Goal: Task Accomplishment & Management: Complete application form

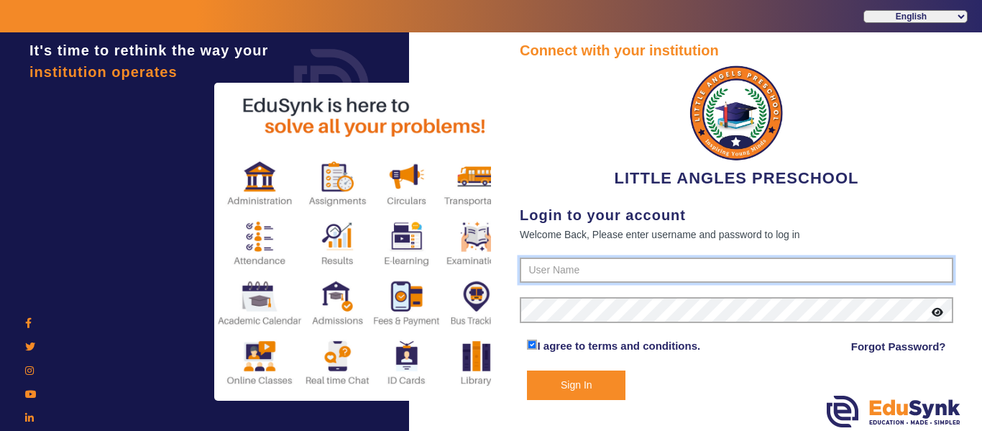
click at [596, 280] on input "text" at bounding box center [737, 270] width 434 height 26
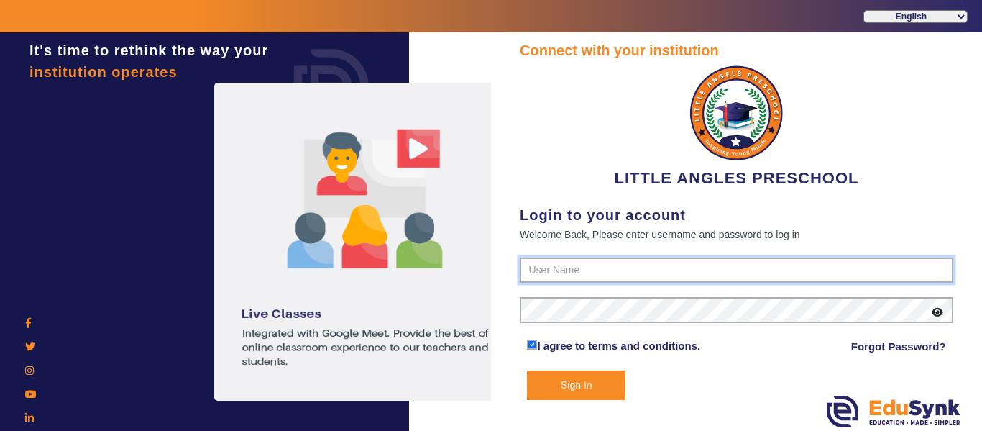
type input "9764614644"
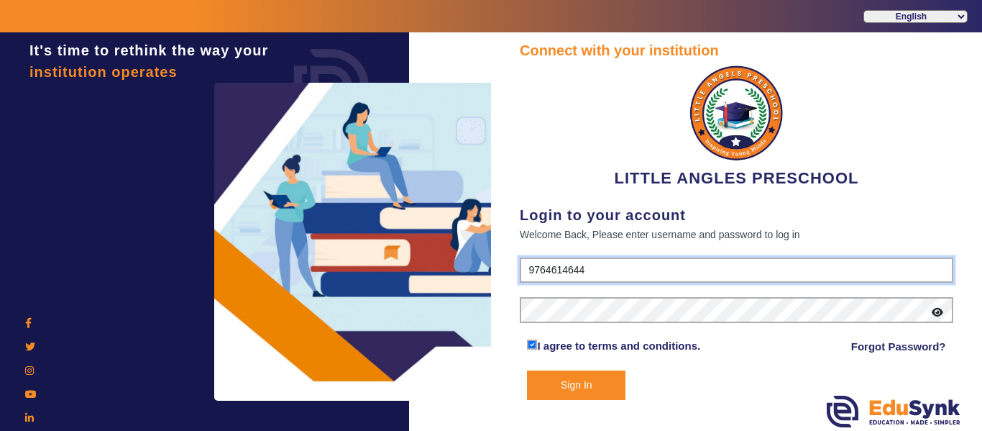
click at [628, 270] on input "9764614644" at bounding box center [737, 270] width 434 height 26
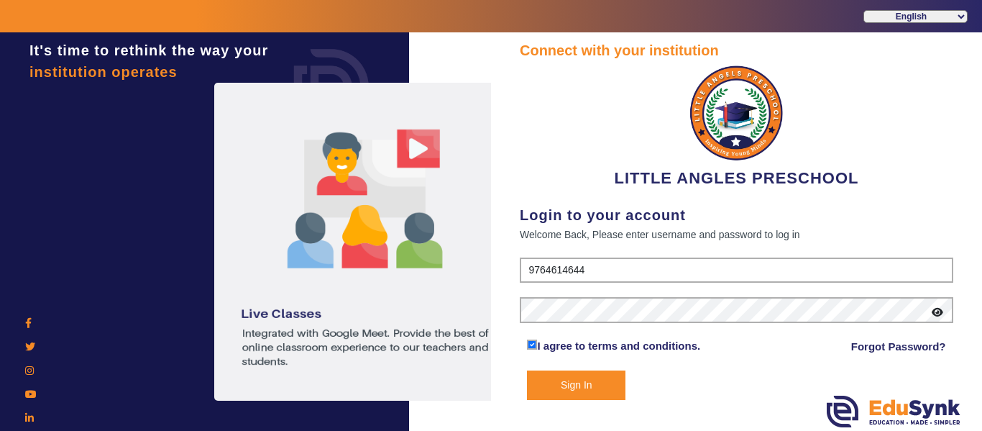
click at [565, 392] on button "Sign In" at bounding box center [576, 384] width 99 height 29
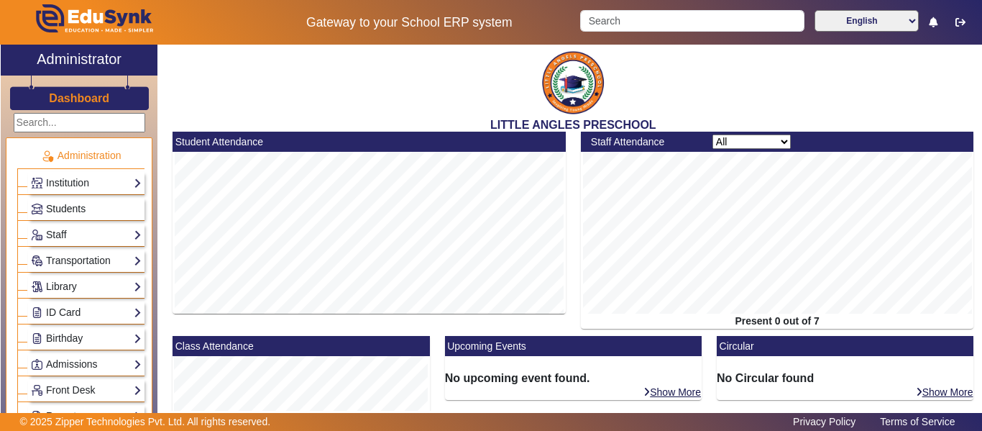
click at [74, 211] on span "Students" at bounding box center [66, 209] width 40 height 12
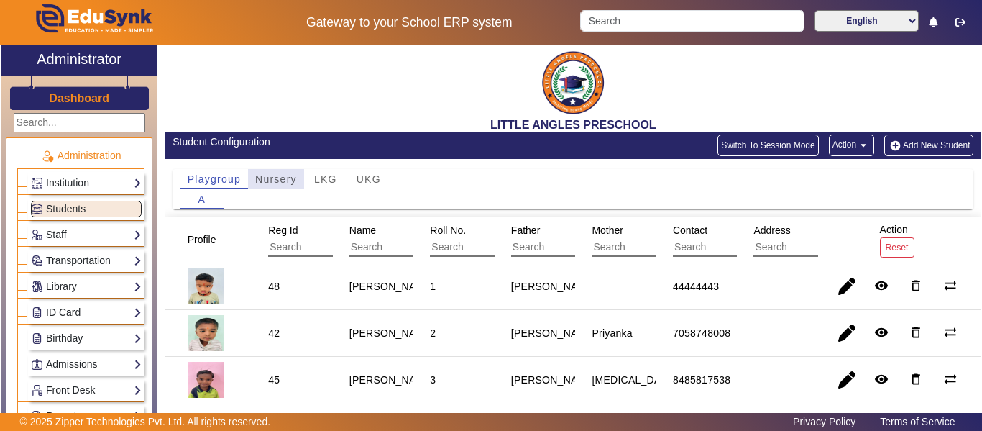
click at [270, 181] on span "Nursery" at bounding box center [276, 179] width 42 height 10
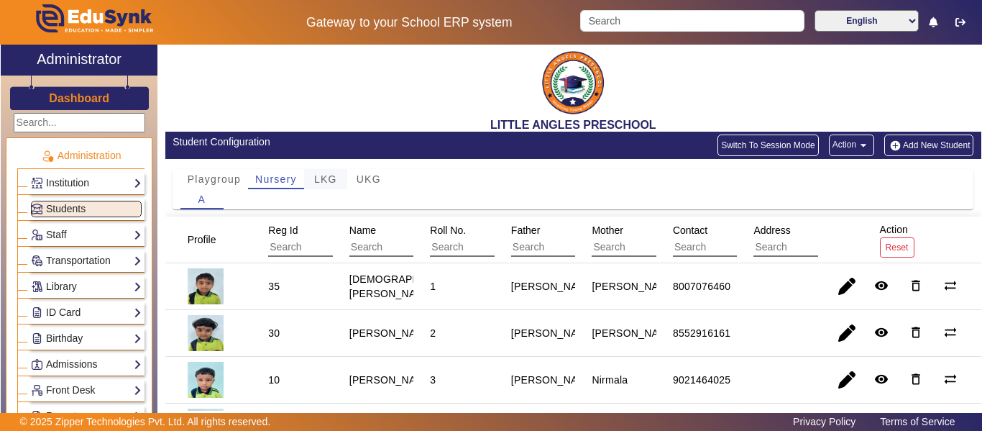
click at [324, 175] on span "LKG" at bounding box center [325, 179] width 23 height 10
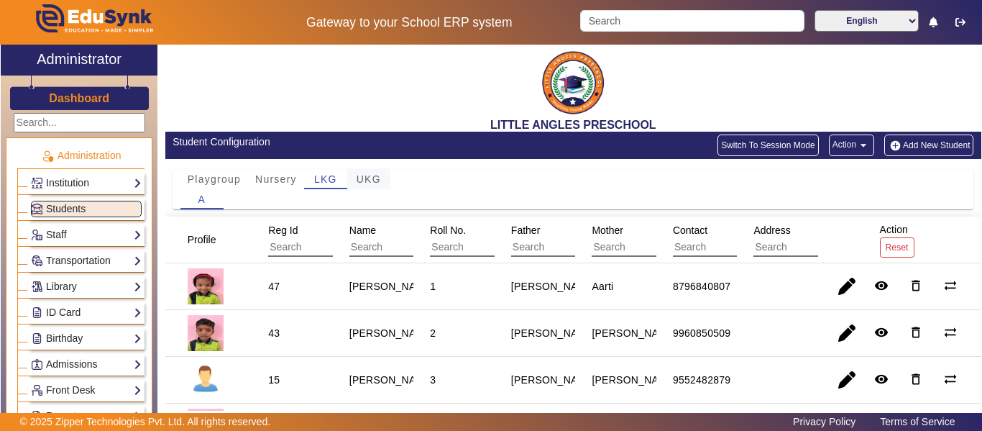
click at [370, 173] on span "UKG" at bounding box center [369, 179] width 24 height 20
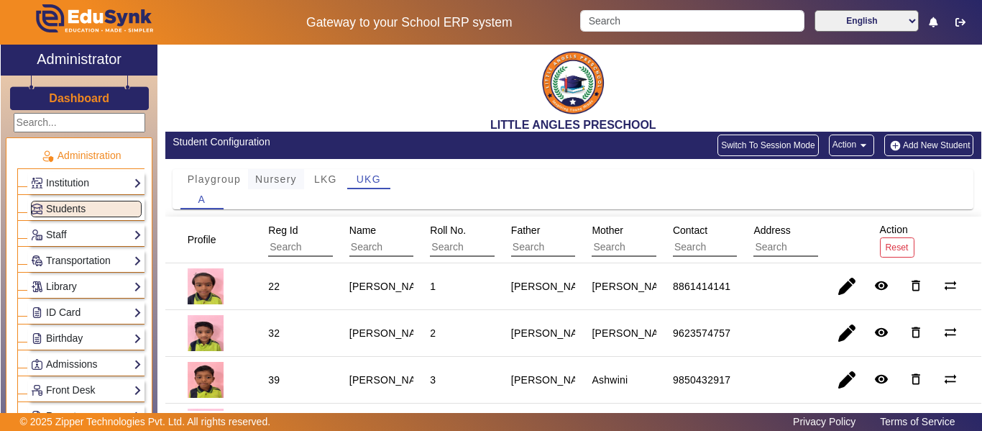
click at [275, 184] on span "Nursery" at bounding box center [276, 179] width 42 height 10
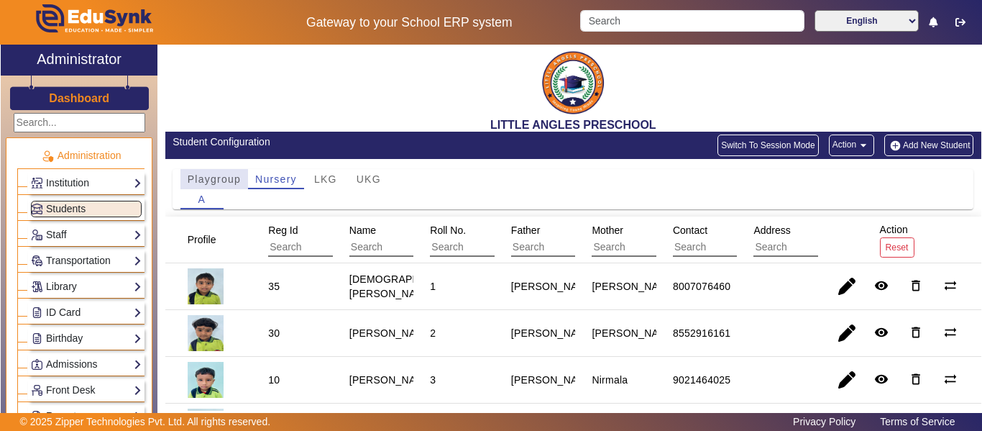
click at [221, 172] on span "Playgroup" at bounding box center [214, 179] width 53 height 20
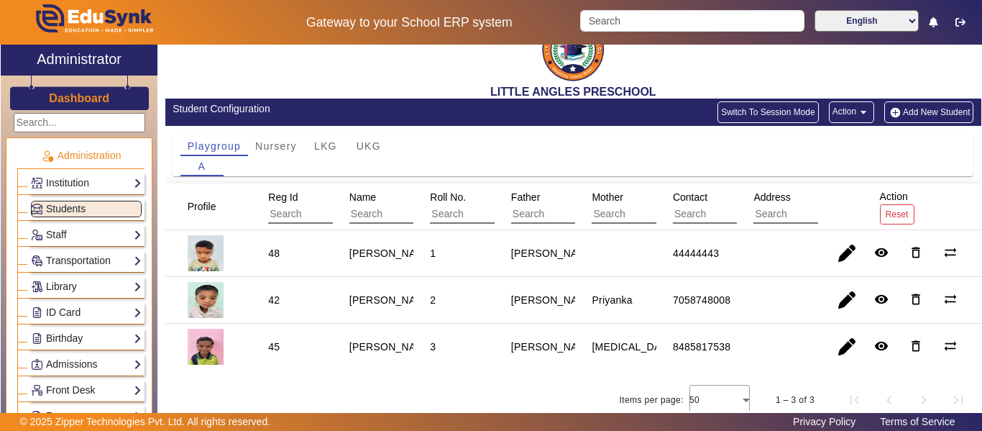
scroll to position [42, 0]
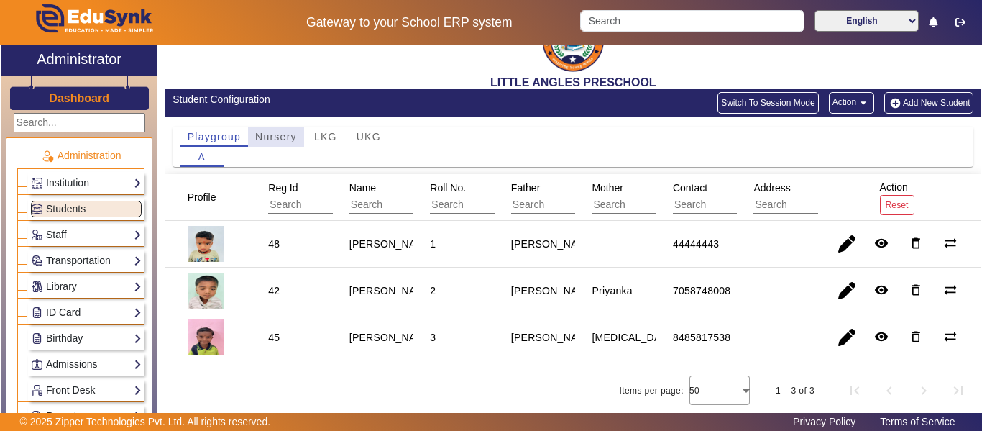
click at [281, 134] on span "Nursery" at bounding box center [276, 137] width 42 height 10
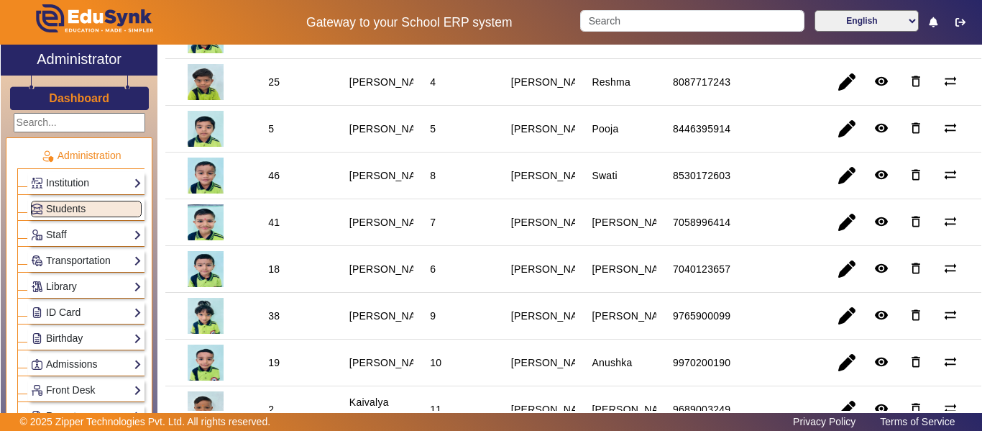
scroll to position [0, 0]
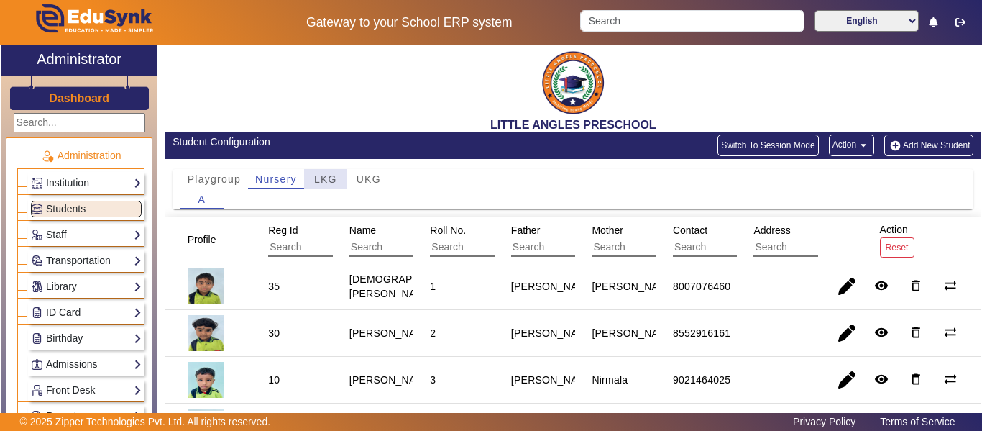
click at [318, 181] on span "LKG" at bounding box center [325, 179] width 23 height 10
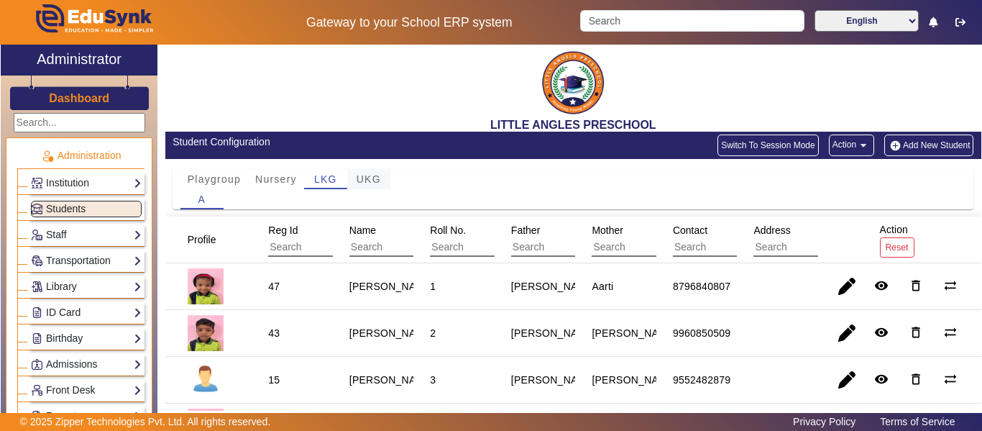
click at [381, 180] on div "UKG" at bounding box center [368, 179] width 43 height 20
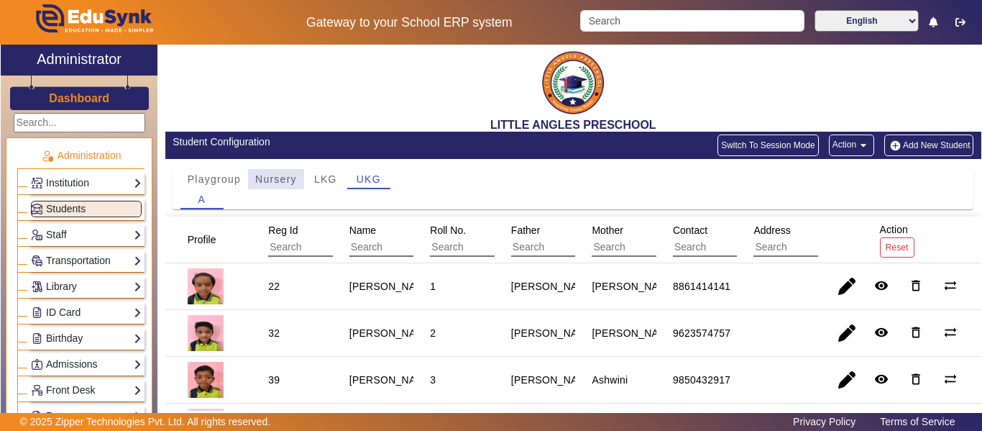
click at [285, 181] on span "Nursery" at bounding box center [276, 179] width 42 height 10
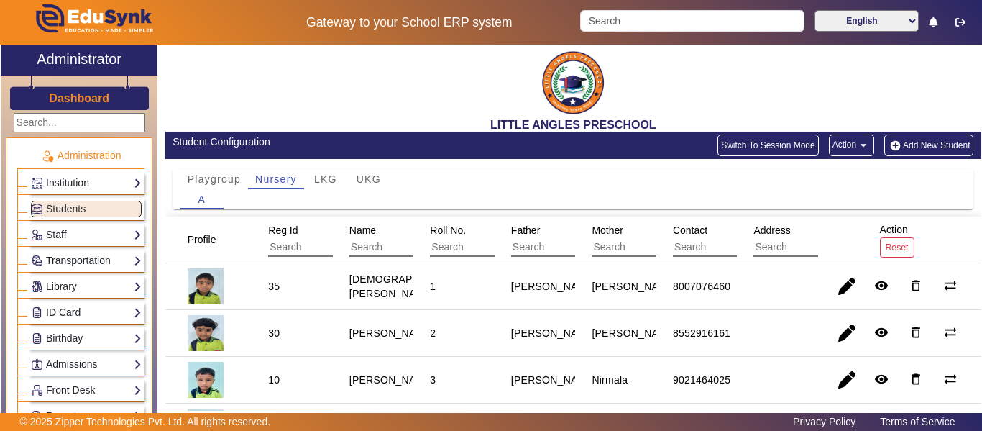
scroll to position [72, 0]
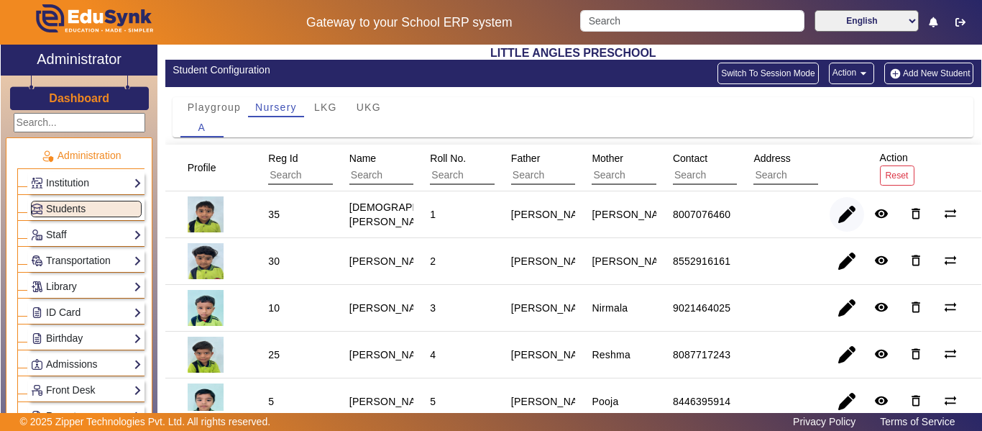
click at [842, 209] on span "button" at bounding box center [847, 214] width 35 height 35
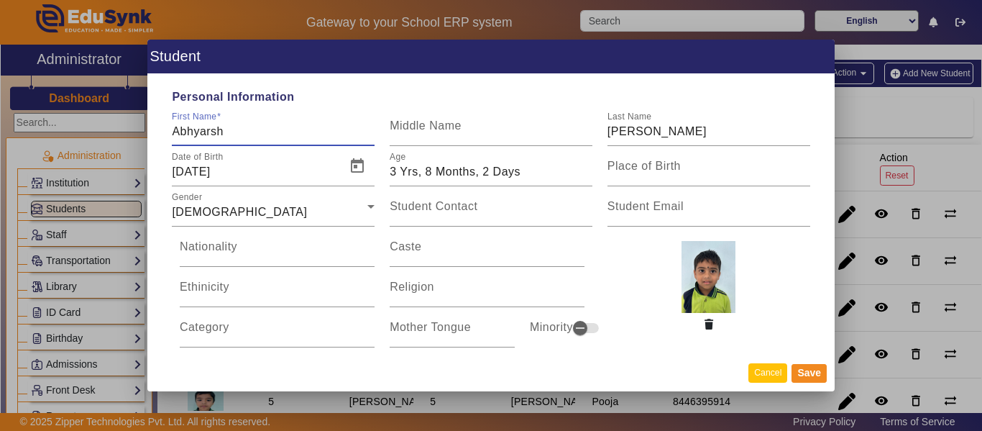
click at [769, 368] on button "Cancel" at bounding box center [768, 372] width 39 height 19
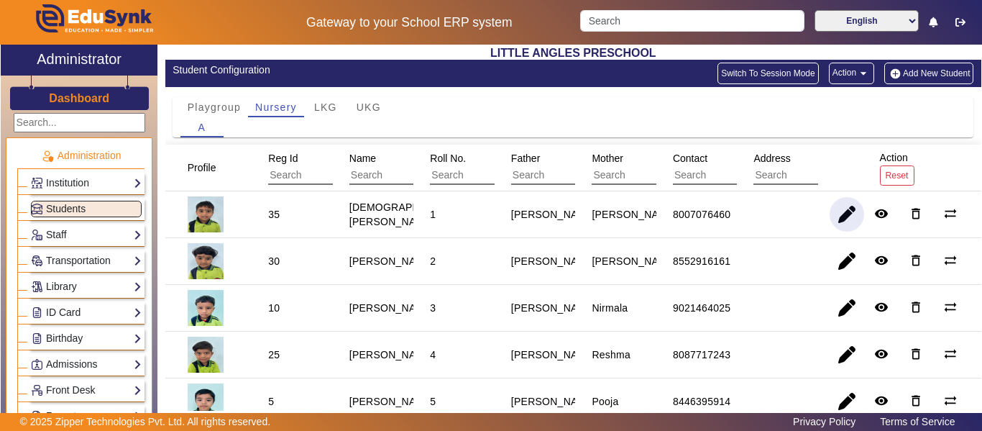
click at [841, 215] on span "button" at bounding box center [847, 214] width 35 height 35
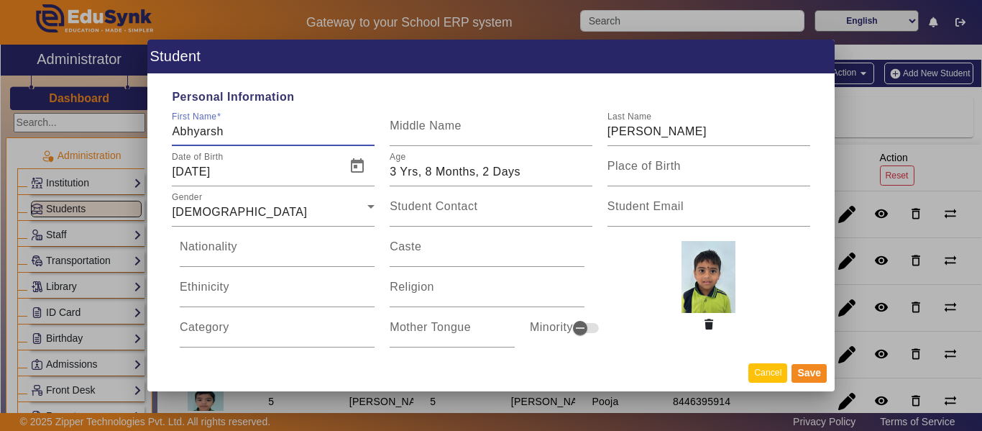
click at [769, 368] on button "Cancel" at bounding box center [768, 372] width 39 height 19
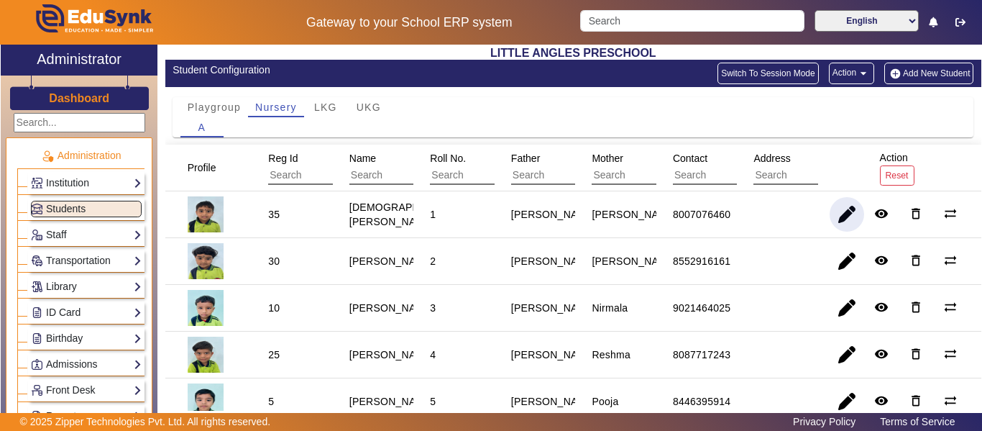
click at [902, 69] on button "Add New Student" at bounding box center [929, 74] width 89 height 22
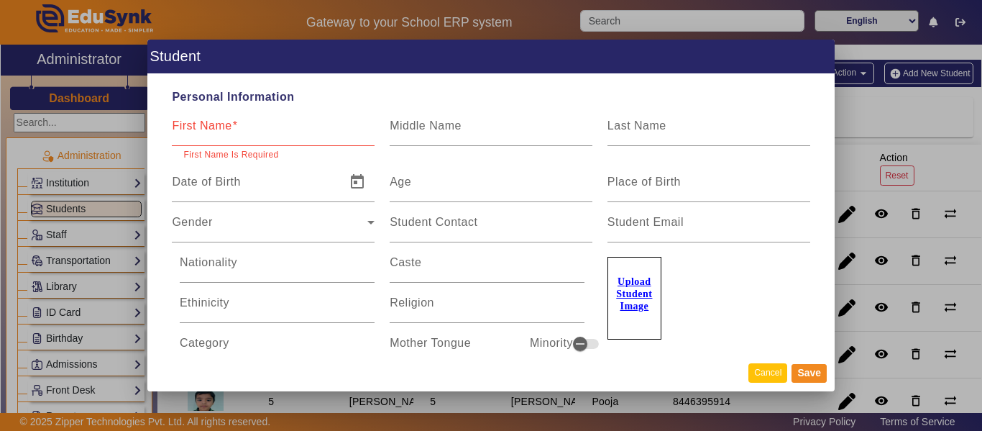
click at [756, 369] on button "Cancel" at bounding box center [768, 372] width 39 height 19
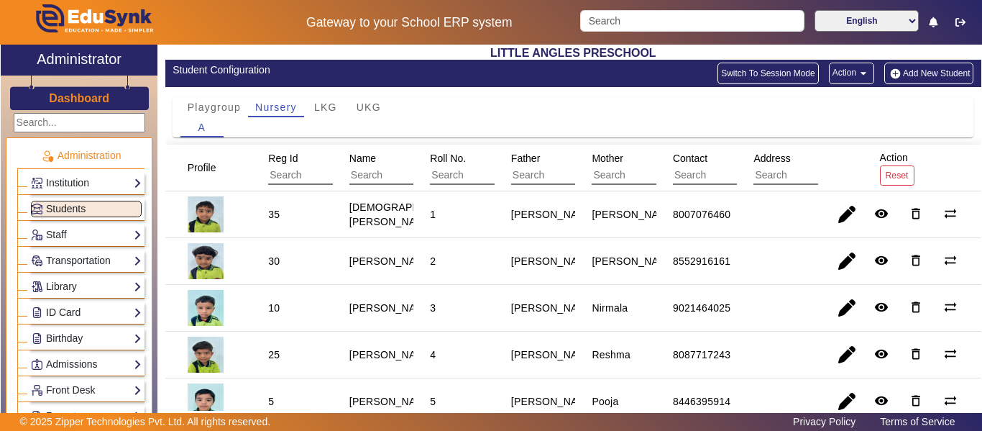
click at [82, 206] on span "Students" at bounding box center [66, 209] width 40 height 12
click at [121, 232] on link "Staff" at bounding box center [86, 235] width 111 height 17
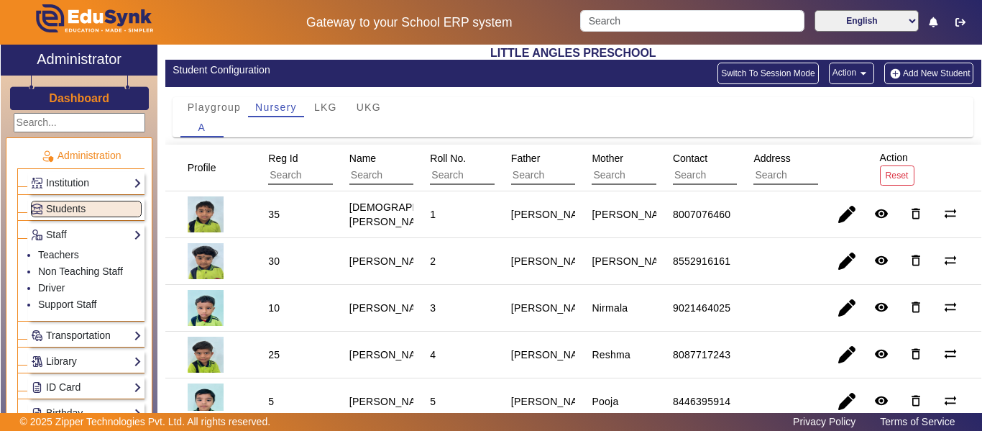
click at [860, 73] on mat-icon "arrow_drop_down" at bounding box center [863, 73] width 14 height 14
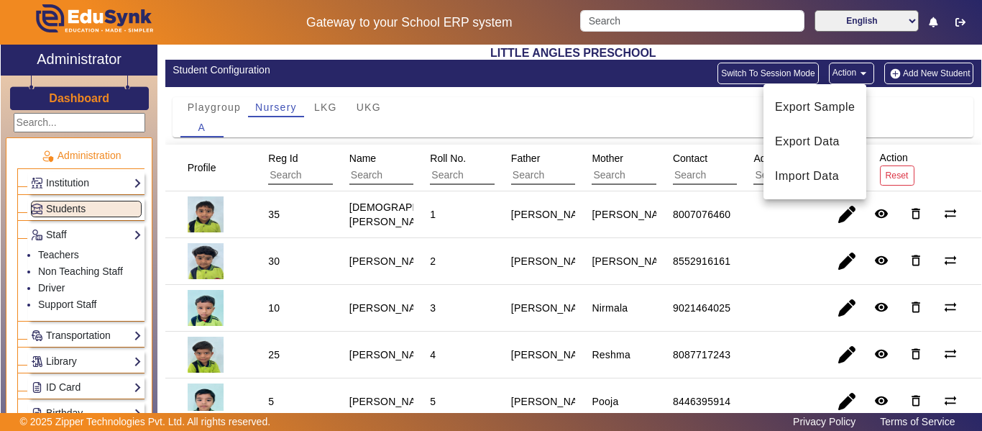
click at [860, 73] on div at bounding box center [491, 215] width 982 height 431
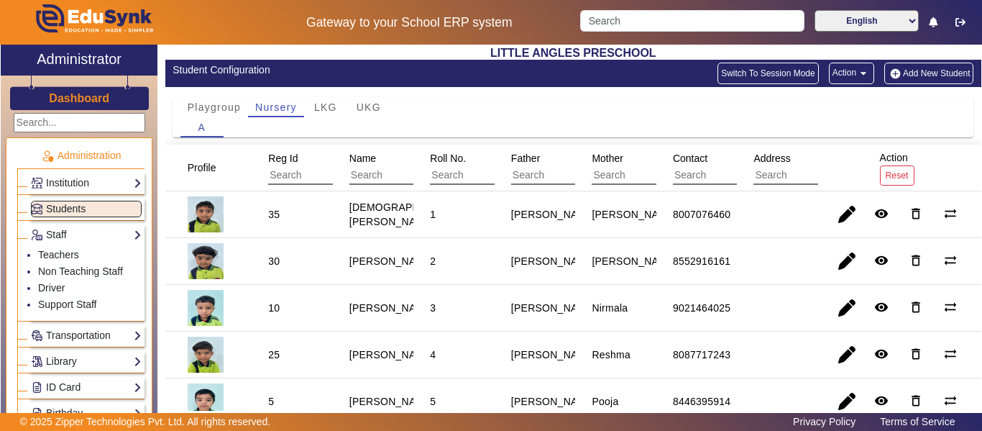
click at [902, 73] on button "Add New Student" at bounding box center [929, 74] width 89 height 22
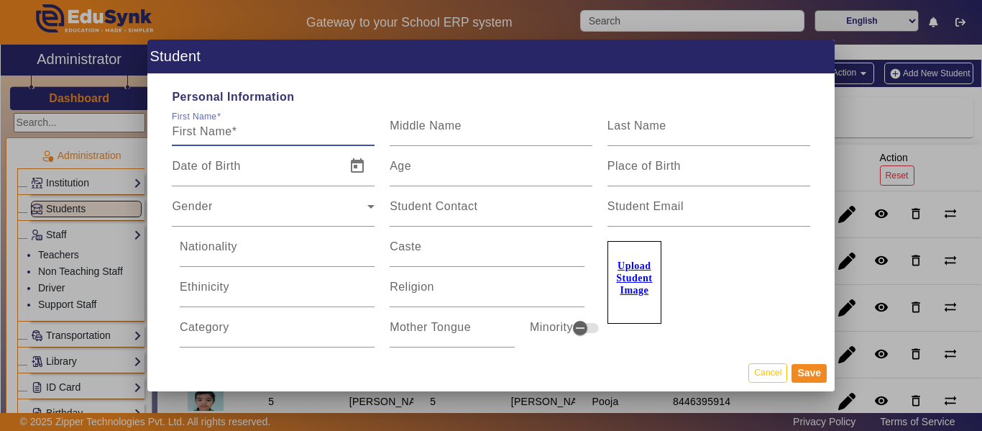
click at [272, 129] on input "First Name" at bounding box center [273, 131] width 203 height 17
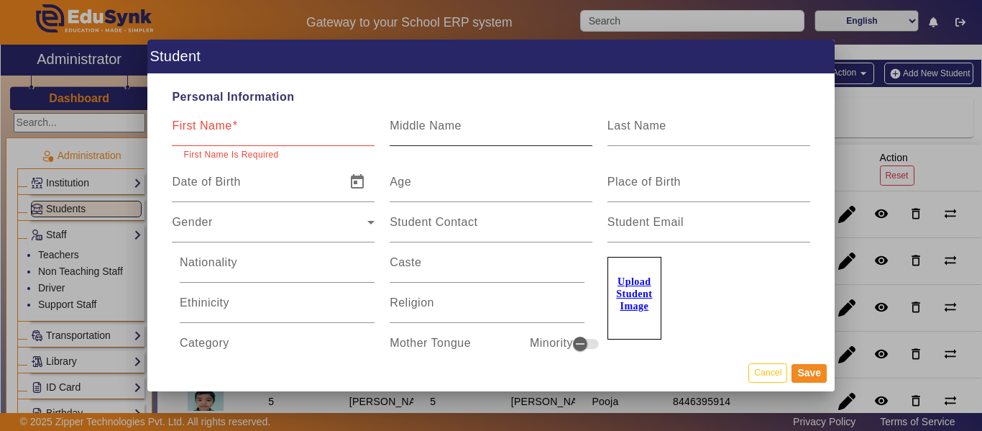
click at [438, 125] on mat-label "Middle Name" at bounding box center [426, 125] width 72 height 12
click at [438, 125] on input "Middle Name" at bounding box center [491, 131] width 203 height 17
click at [646, 132] on label "Last Name" at bounding box center [637, 125] width 59 height 13
click at [646, 132] on input "Last Name" at bounding box center [709, 131] width 203 height 17
click at [237, 188] on label "Date of Birth" at bounding box center [206, 181] width 68 height 13
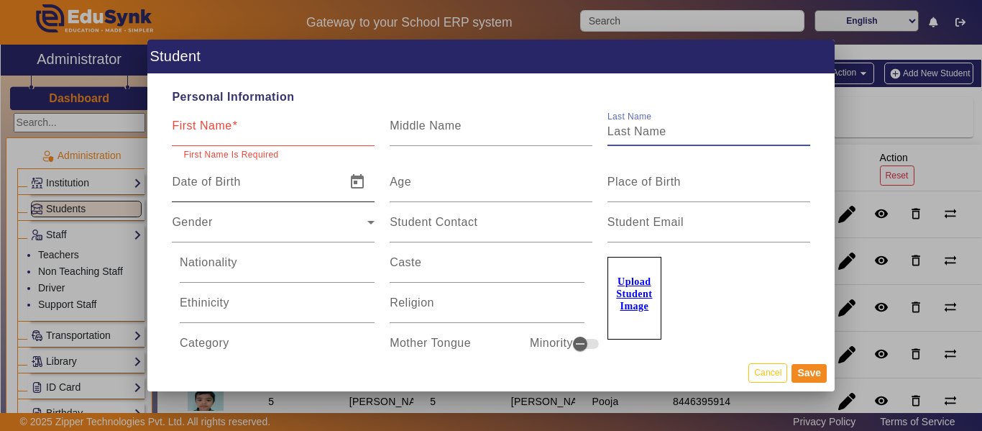
click at [237, 188] on input "Date of Birth" at bounding box center [254, 187] width 165 height 17
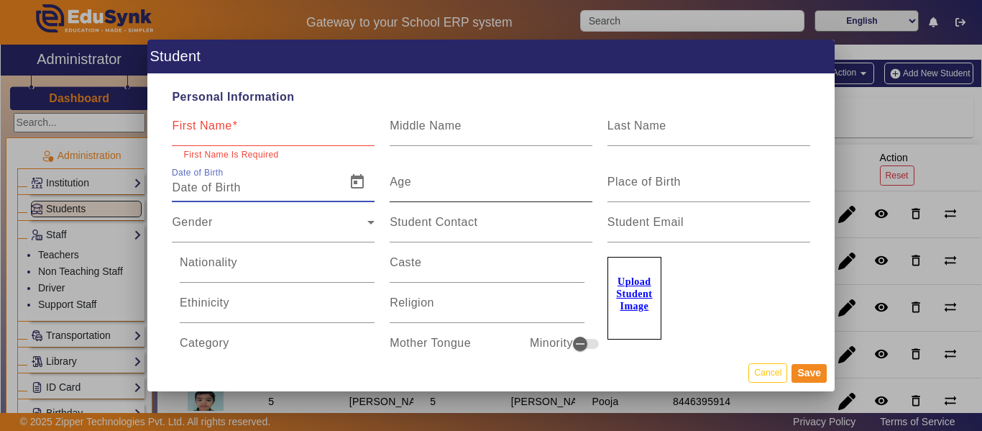
click at [446, 181] on input "Age" at bounding box center [491, 187] width 203 height 17
click at [662, 186] on mat-label "Place of Birth" at bounding box center [644, 181] width 73 height 12
click at [662, 186] on input "Place of Birth" at bounding box center [709, 187] width 203 height 17
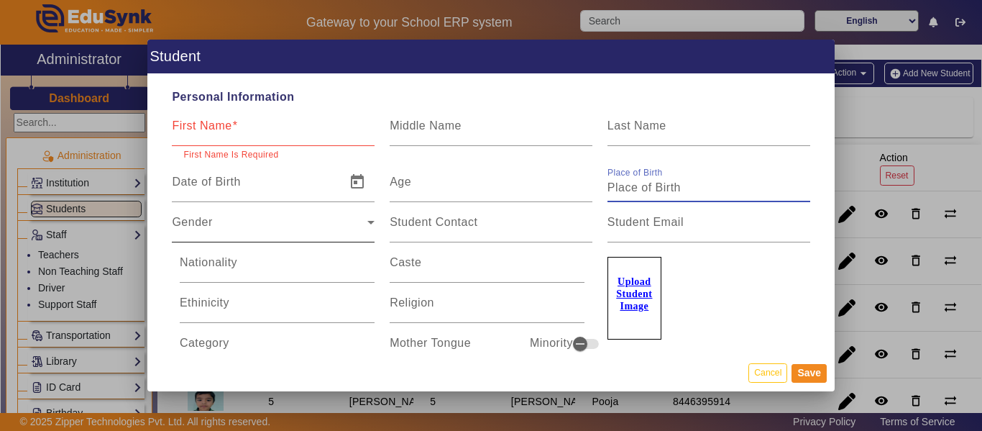
click at [214, 228] on div "Gender" at bounding box center [270, 227] width 196 height 17
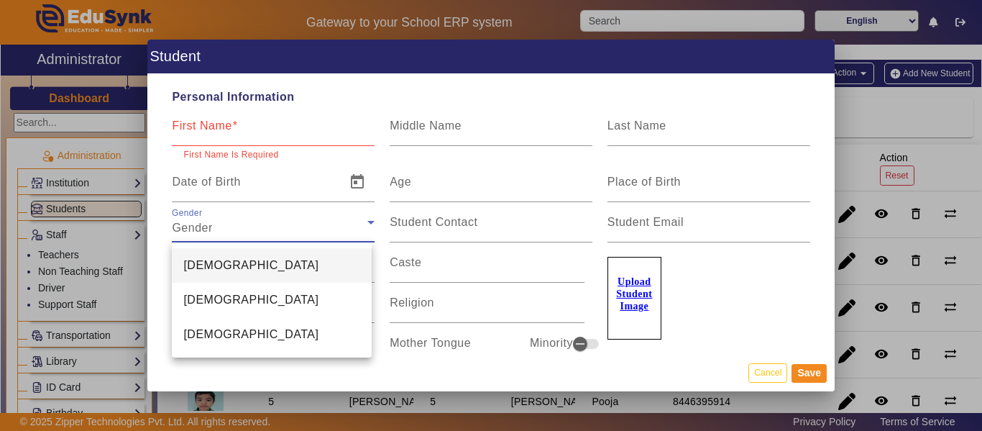
click at [465, 225] on div at bounding box center [491, 215] width 982 height 431
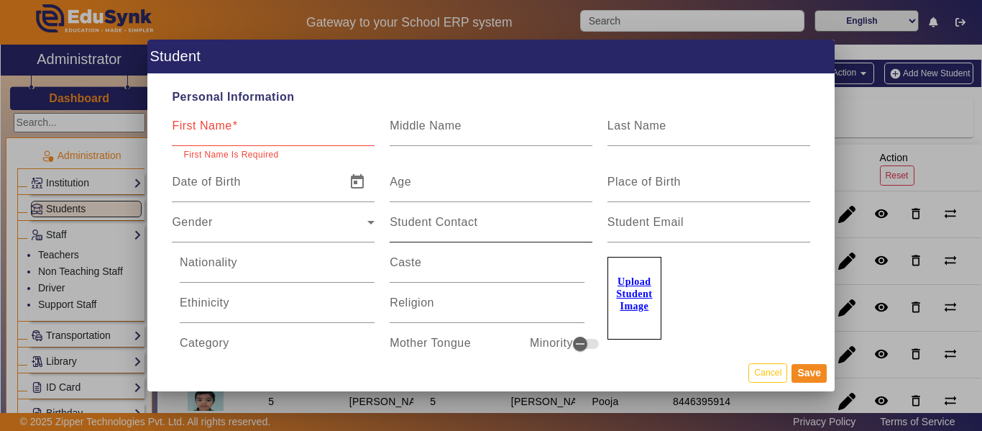
click at [483, 219] on input "Student Contact" at bounding box center [491, 227] width 203 height 17
click at [667, 230] on input "Student Email" at bounding box center [709, 227] width 203 height 17
click at [230, 263] on mat-label "Nationality" at bounding box center [209, 262] width 58 height 12
click at [230, 263] on input "Nationality" at bounding box center [277, 268] width 195 height 17
click at [414, 262] on mat-label "Caste" at bounding box center [406, 262] width 32 height 12
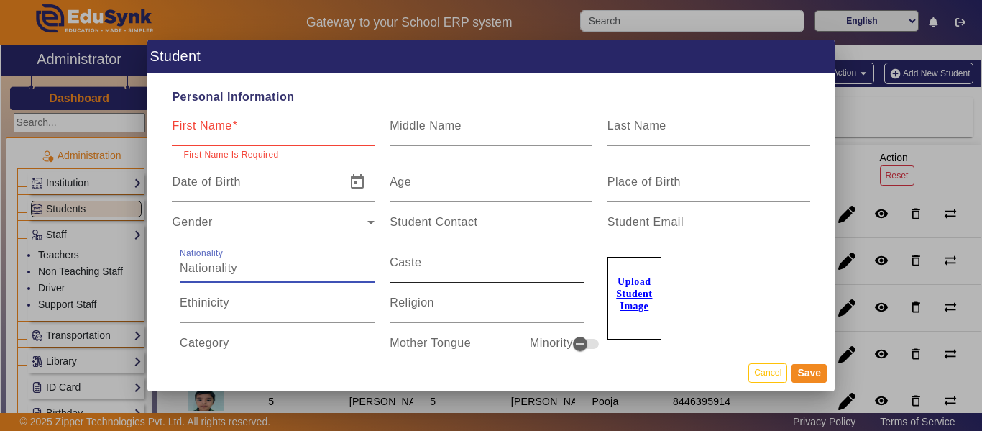
click at [414, 262] on input "Caste" at bounding box center [487, 268] width 195 height 17
click at [209, 303] on mat-label "Ethinicity" at bounding box center [205, 302] width 50 height 12
click at [209, 303] on input "Ethinicity" at bounding box center [277, 308] width 195 height 17
click at [403, 302] on mat-label "Religion" at bounding box center [412, 302] width 45 height 12
click at [403, 302] on input "Religion" at bounding box center [487, 308] width 195 height 17
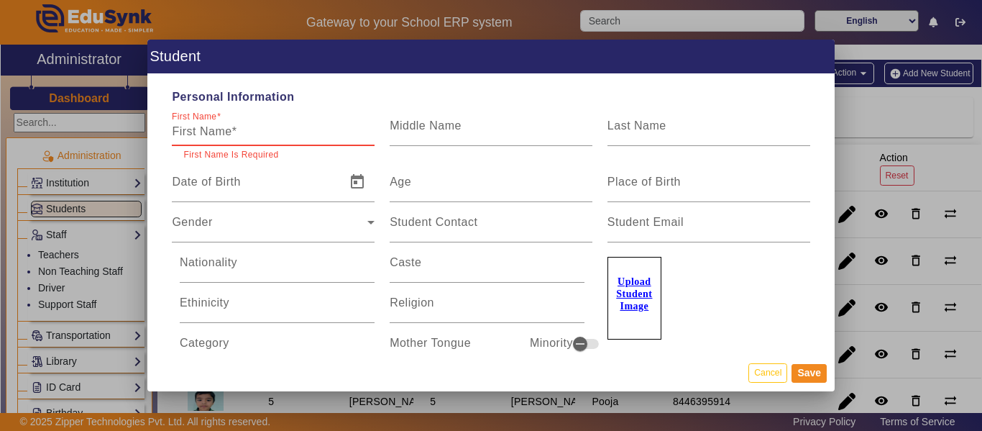
click at [258, 132] on input "First Name" at bounding box center [273, 131] width 203 height 17
click at [467, 130] on input "Middle Name" at bounding box center [491, 131] width 203 height 17
click at [653, 137] on input "Last Name" at bounding box center [709, 131] width 203 height 17
click at [219, 182] on mat-label "Date of Birth" at bounding box center [206, 181] width 68 height 12
click at [219, 182] on input "Date of Birth" at bounding box center [254, 187] width 165 height 17
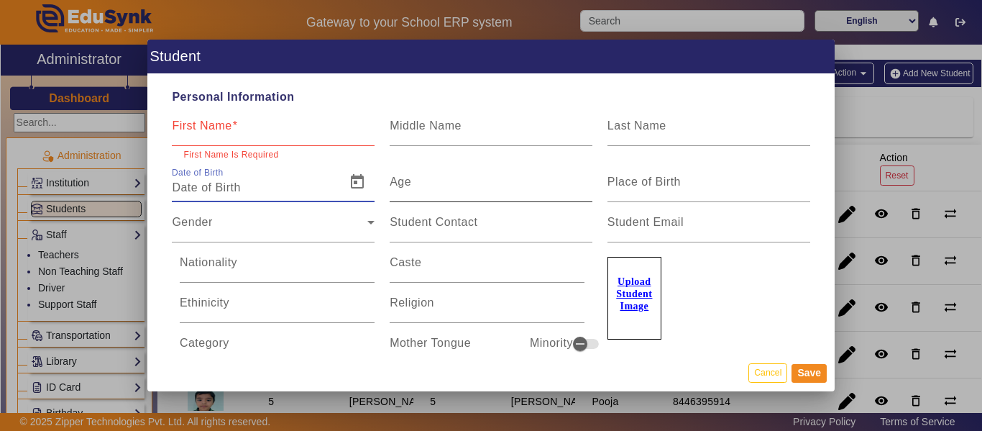
click at [457, 184] on input "Age" at bounding box center [491, 187] width 203 height 17
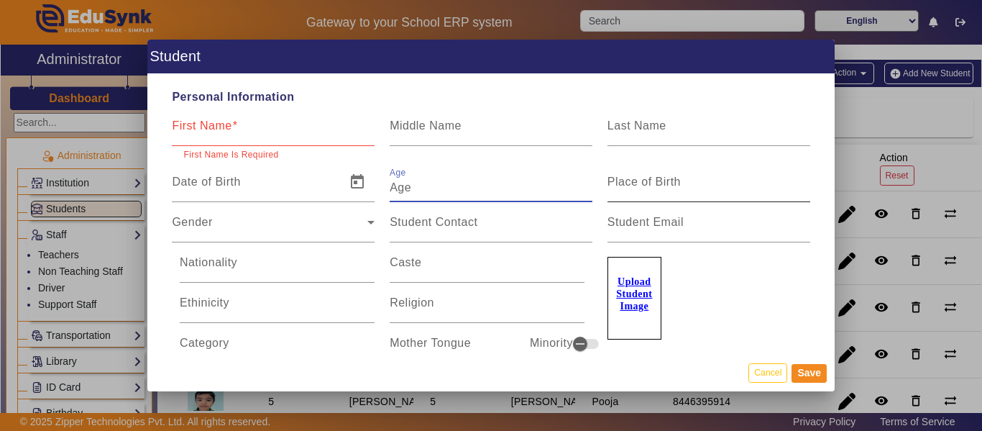
click at [667, 172] on div "Place of Birth" at bounding box center [709, 182] width 203 height 40
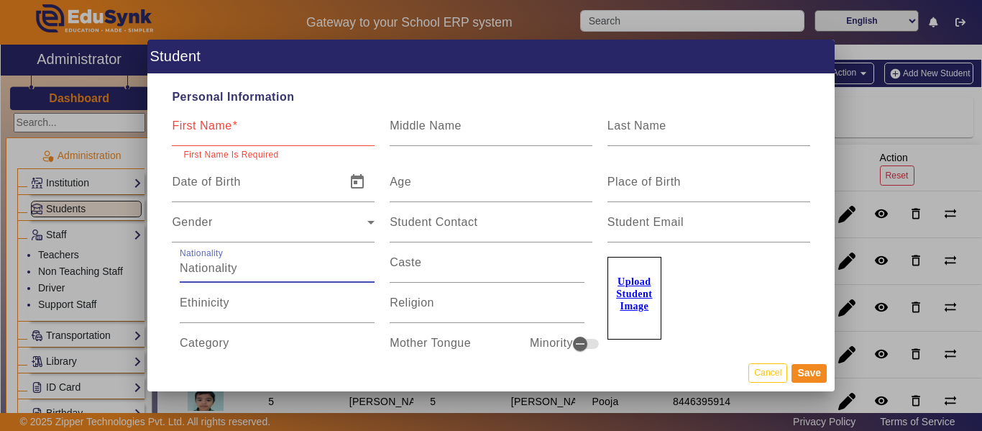
click at [270, 260] on input "Nationality" at bounding box center [277, 268] width 195 height 17
click at [432, 268] on input "Caste" at bounding box center [487, 268] width 195 height 17
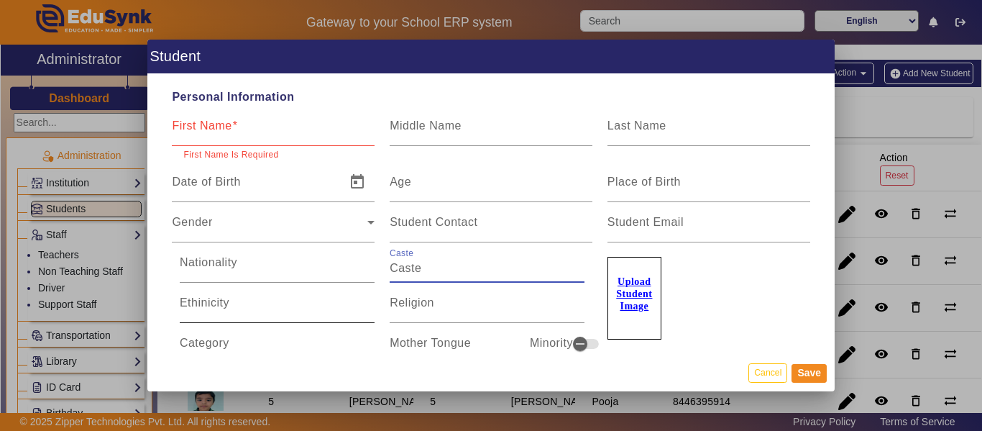
click at [255, 303] on input "Ethinicity" at bounding box center [277, 308] width 195 height 17
click at [434, 305] on input "Religion" at bounding box center [487, 308] width 195 height 17
click at [256, 336] on div "Category" at bounding box center [277, 343] width 195 height 40
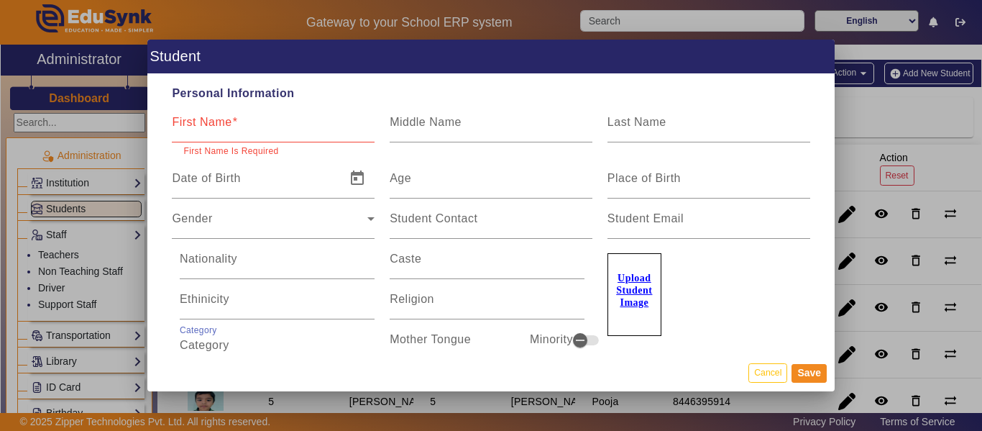
click at [444, 334] on mat-label "Mother Tongue" at bounding box center [430, 339] width 81 height 12
click at [444, 337] on input "Mother Tongue" at bounding box center [452, 345] width 125 height 17
click at [535, 334] on mat-label "Minority" at bounding box center [551, 339] width 43 height 17
click at [429, 304] on mat-label "Religion" at bounding box center [412, 299] width 45 height 12
click at [429, 304] on input "Religion" at bounding box center [487, 304] width 195 height 17
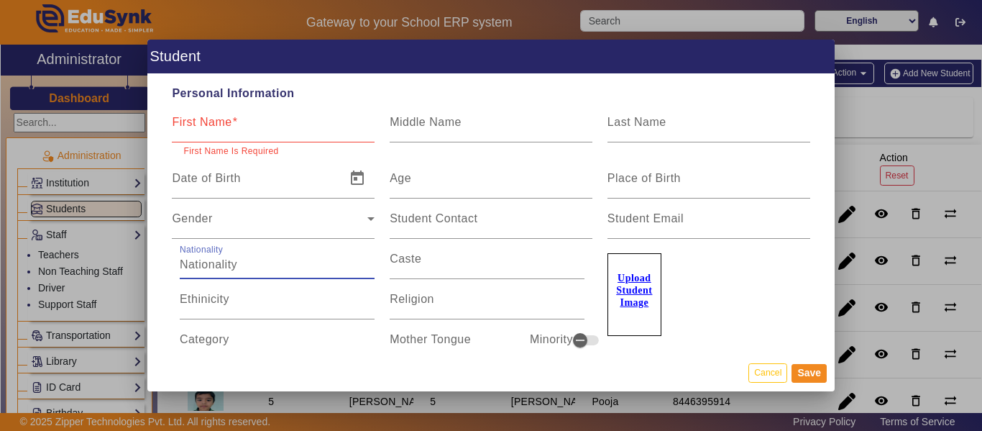
click at [288, 256] on input "Nationality" at bounding box center [277, 264] width 195 height 17
click at [216, 218] on div "Gender" at bounding box center [270, 224] width 196 height 17
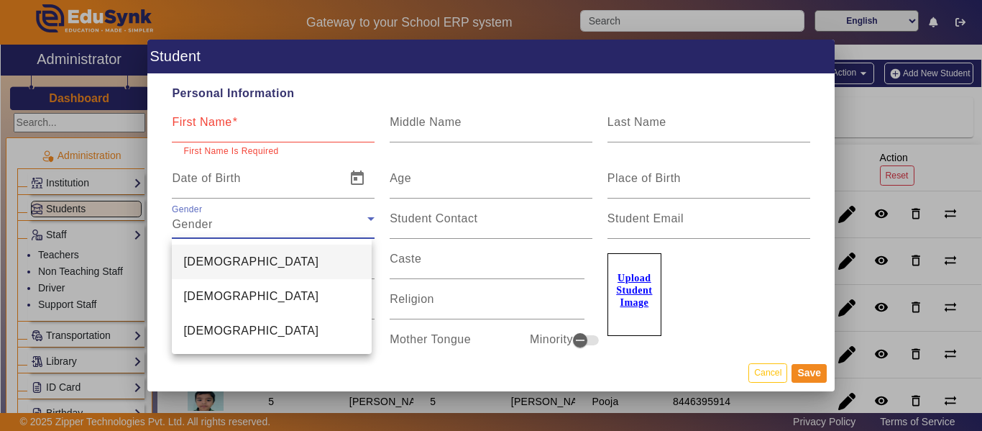
click at [242, 180] on div at bounding box center [491, 215] width 982 height 431
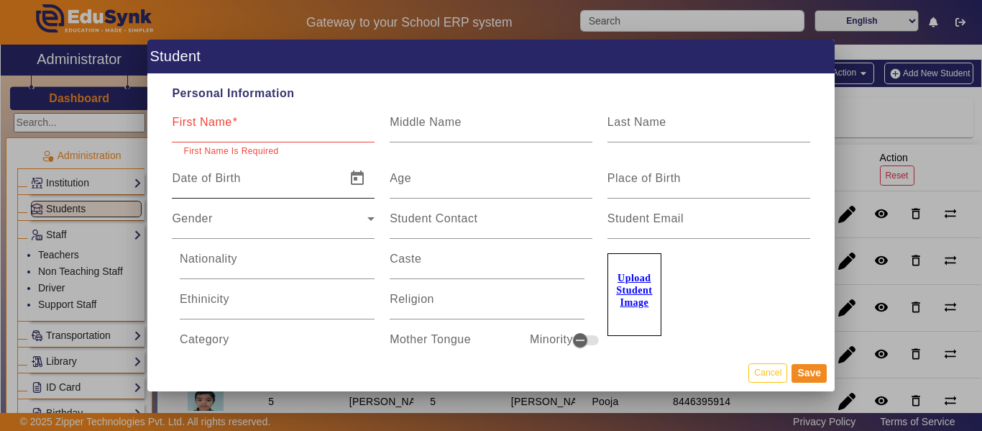
click at [242, 180] on input "Date of Birth" at bounding box center [254, 183] width 165 height 17
click at [262, 116] on div "First Name" at bounding box center [273, 122] width 203 height 40
click at [500, 129] on input "Middle Name" at bounding box center [491, 127] width 203 height 17
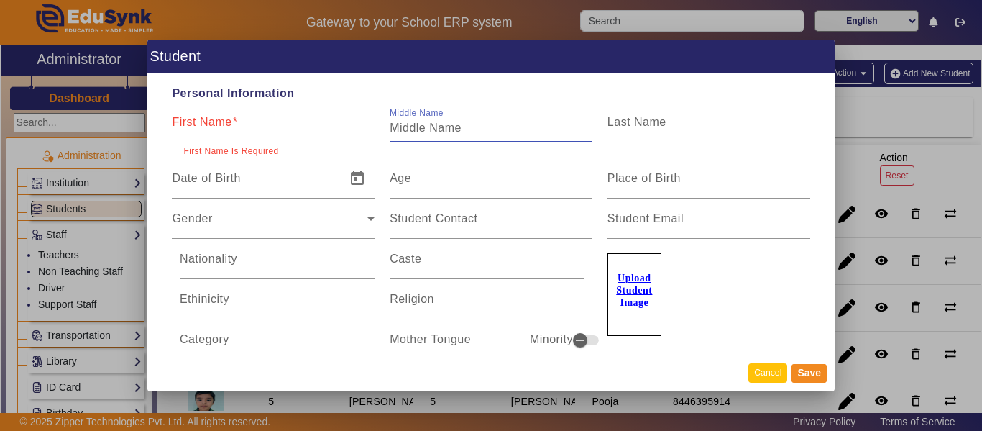
click at [767, 374] on button "Cancel" at bounding box center [768, 372] width 39 height 19
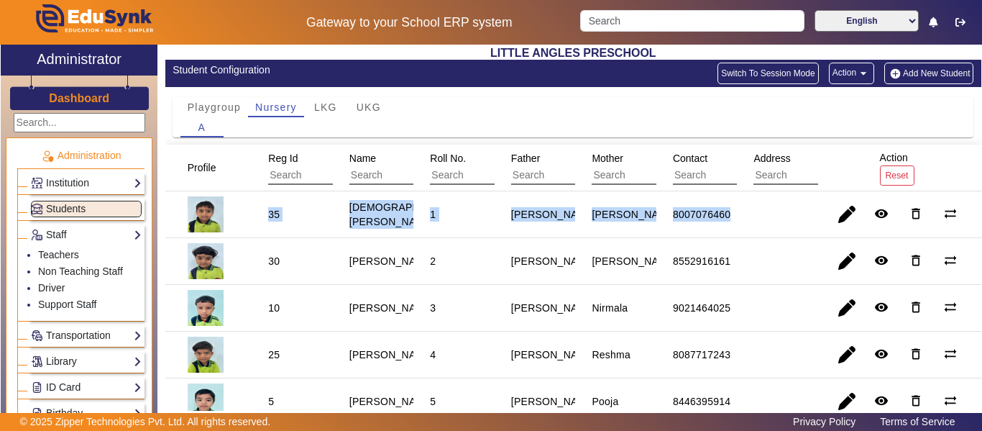
drag, startPoint x: 266, startPoint y: 211, endPoint x: 730, endPoint y: 216, distance: 463.9
click at [730, 216] on mat-row "35 Abhyarsh [PERSON_NAME] 1 Vikas [PERSON_NAME] 8007076460 remove_red_eye delet…" at bounding box center [573, 214] width 816 height 47
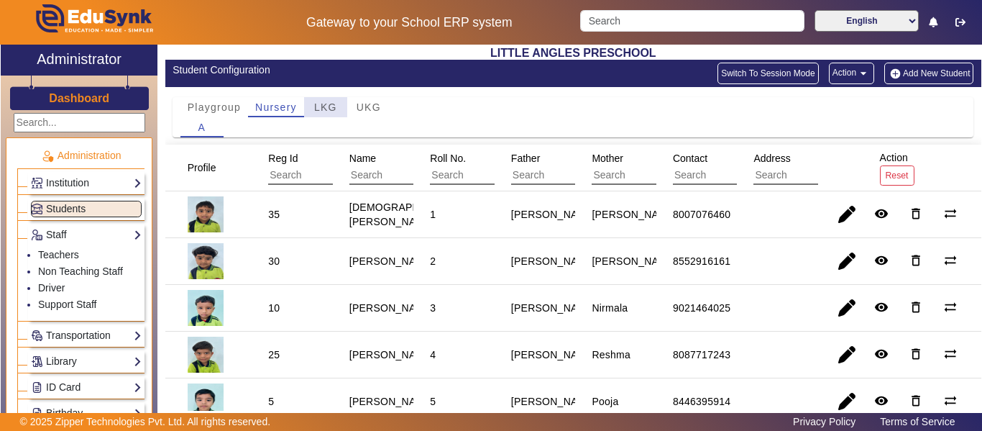
click at [329, 104] on span "LKG" at bounding box center [325, 107] width 23 height 10
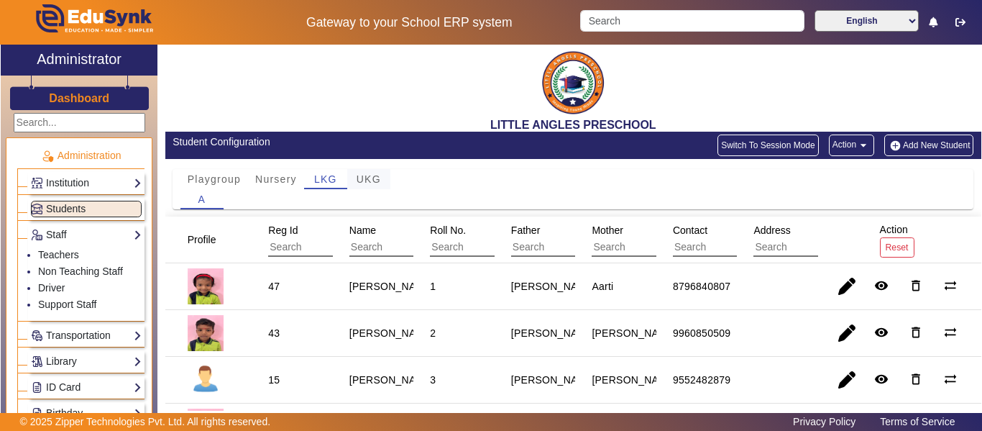
click at [372, 178] on span "UKG" at bounding box center [369, 179] width 24 height 10
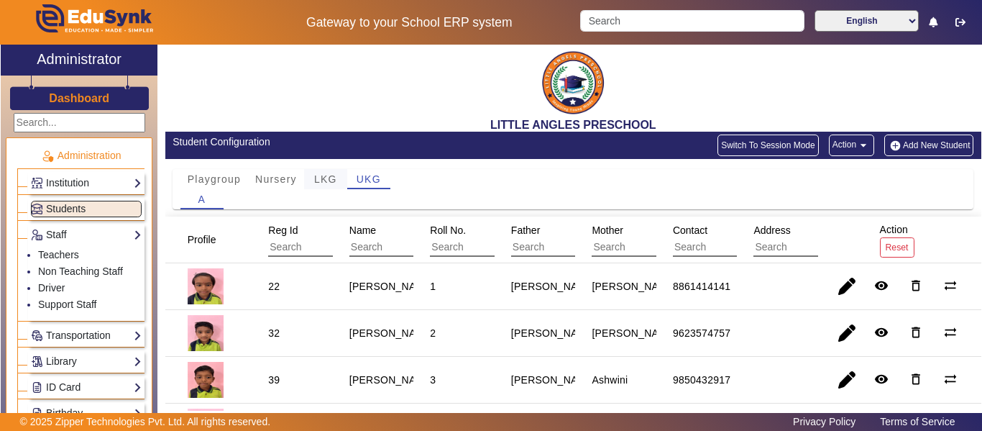
click at [320, 178] on span "LKG" at bounding box center [325, 179] width 23 height 10
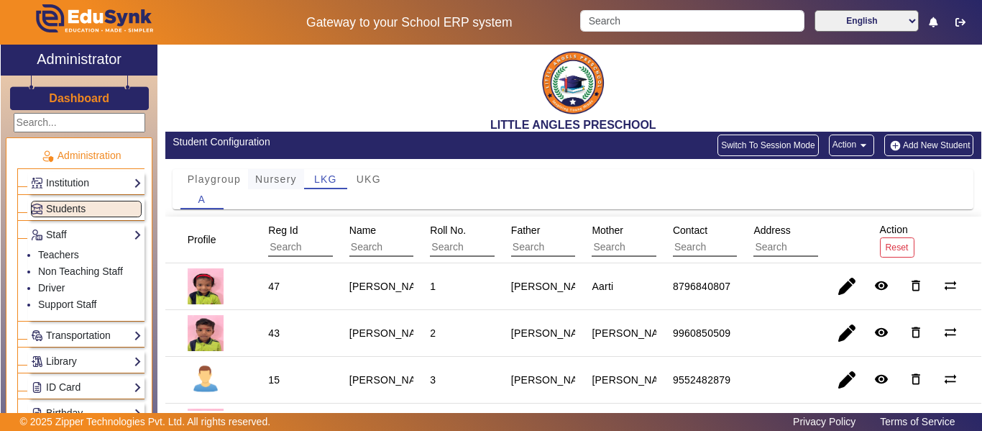
click at [283, 176] on span "Nursery" at bounding box center [276, 179] width 42 height 10
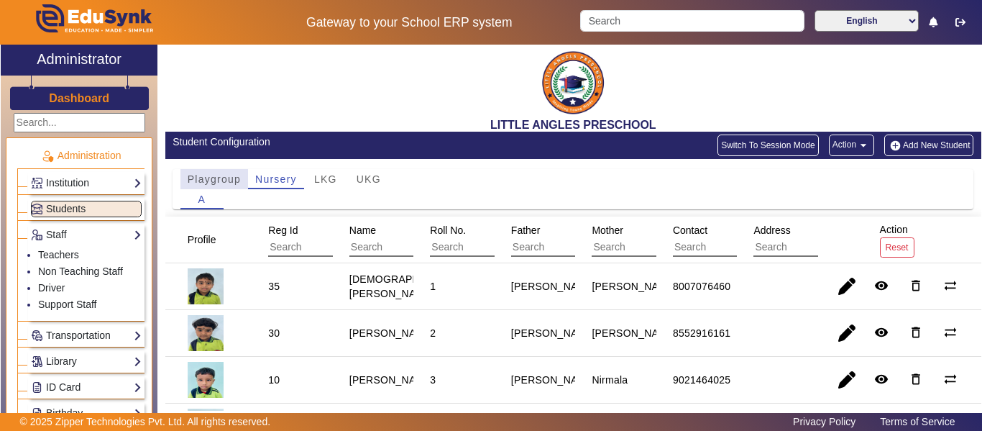
click at [232, 179] on span "Playgroup" at bounding box center [214, 179] width 53 height 10
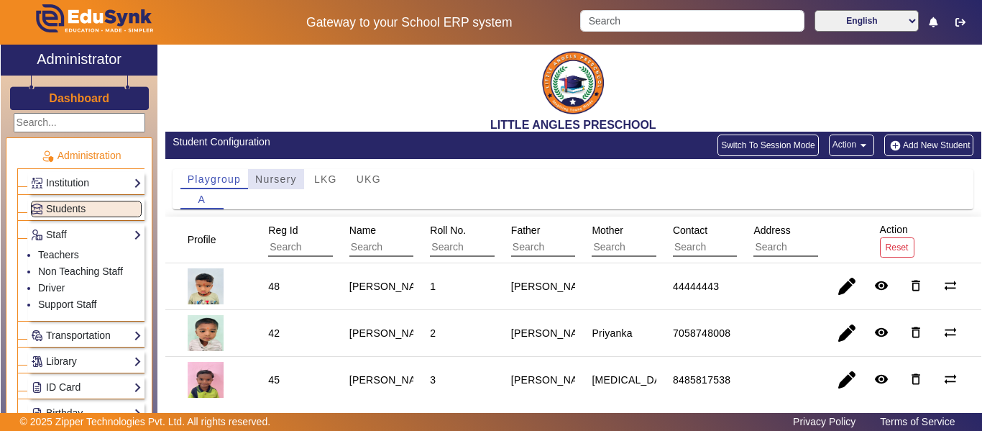
click at [285, 180] on span "Nursery" at bounding box center [276, 179] width 42 height 10
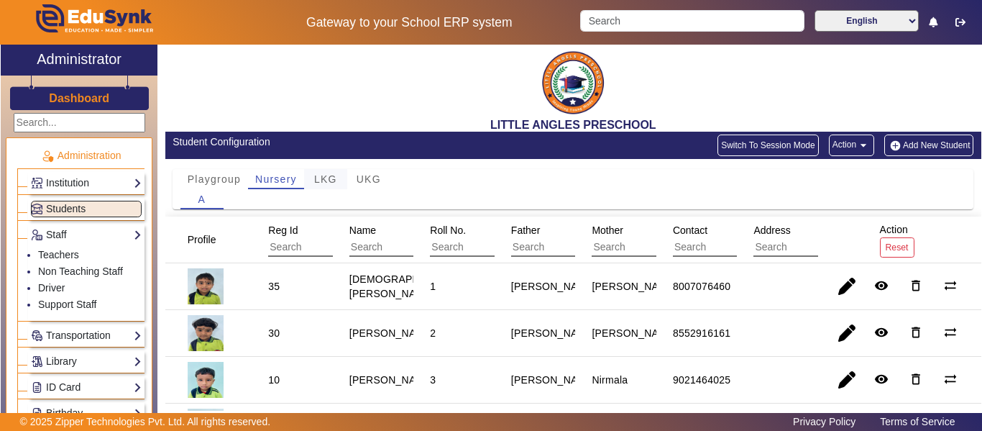
click at [334, 179] on span "LKG" at bounding box center [325, 179] width 23 height 10
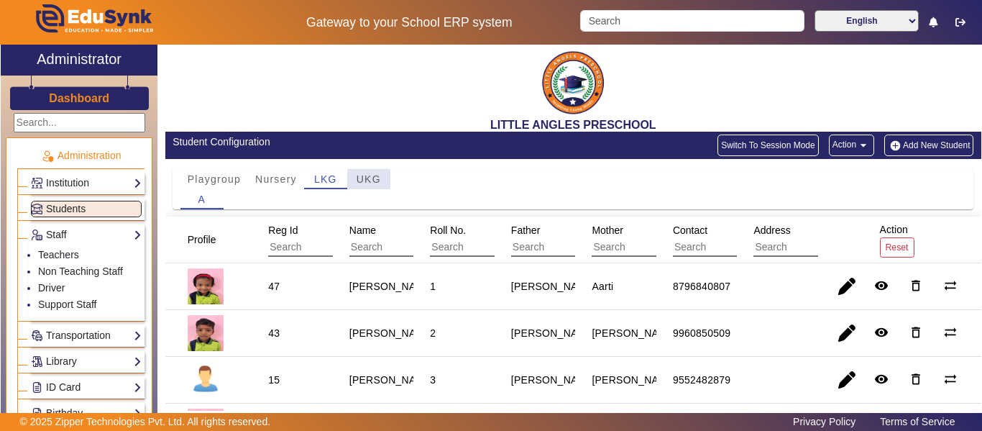
click at [361, 179] on span "UKG" at bounding box center [369, 179] width 24 height 10
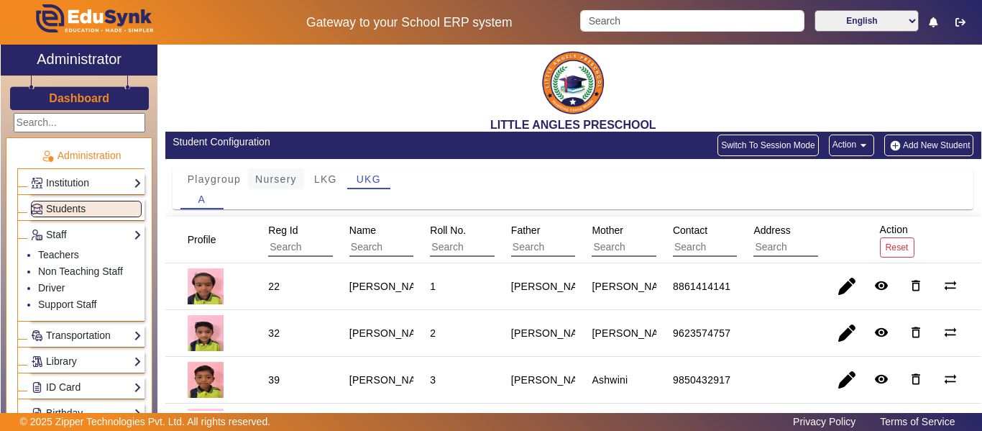
click at [286, 178] on span "Nursery" at bounding box center [276, 179] width 42 height 10
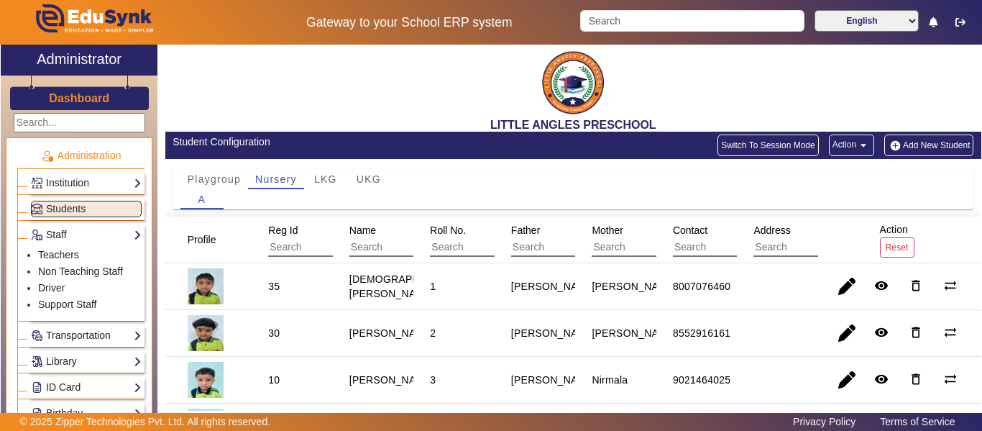
click at [127, 229] on link "Staff" at bounding box center [86, 235] width 111 height 17
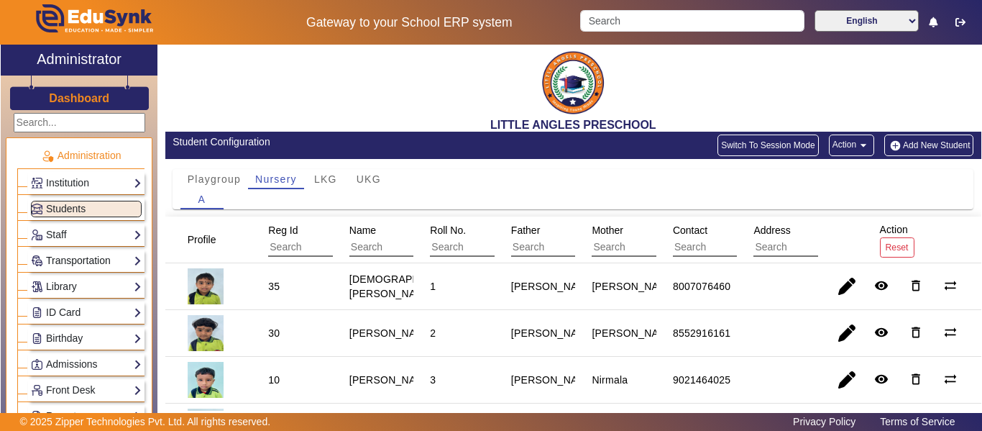
click at [129, 258] on link "Transportation" at bounding box center [86, 260] width 111 height 17
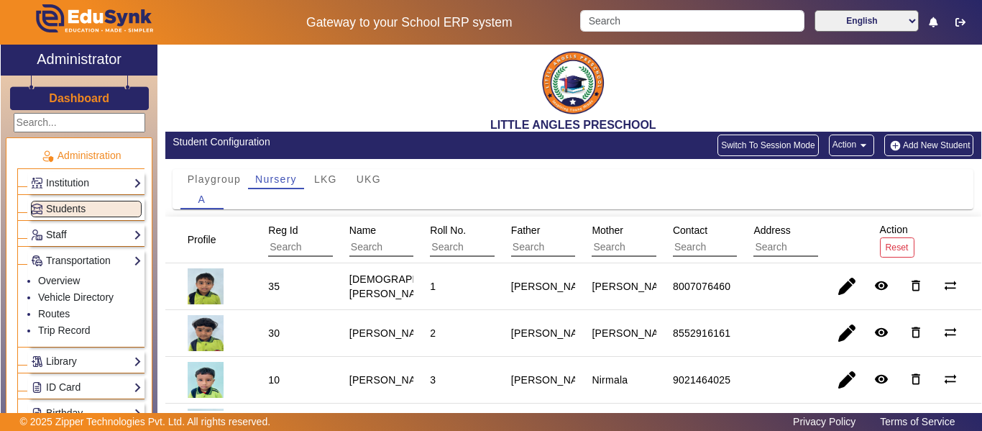
click at [127, 232] on link "Staff" at bounding box center [86, 235] width 111 height 17
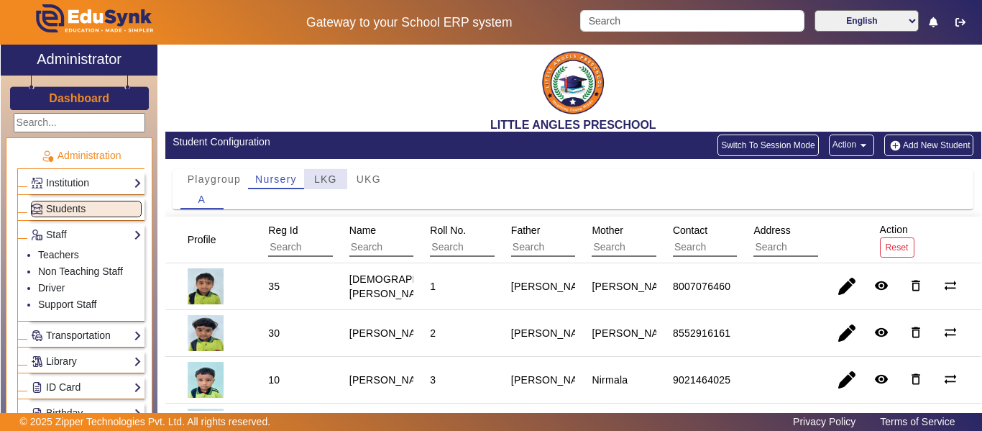
click at [332, 177] on span "LKG" at bounding box center [325, 179] width 23 height 10
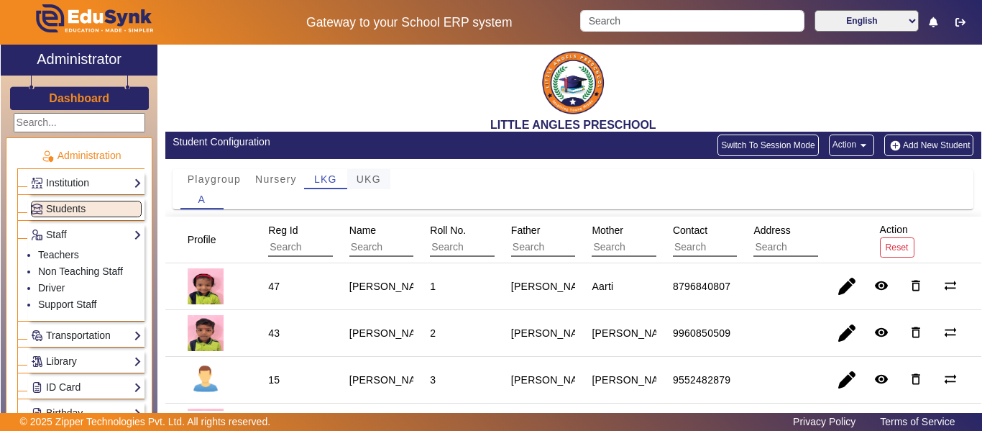
click at [380, 179] on span "UKG" at bounding box center [369, 179] width 24 height 10
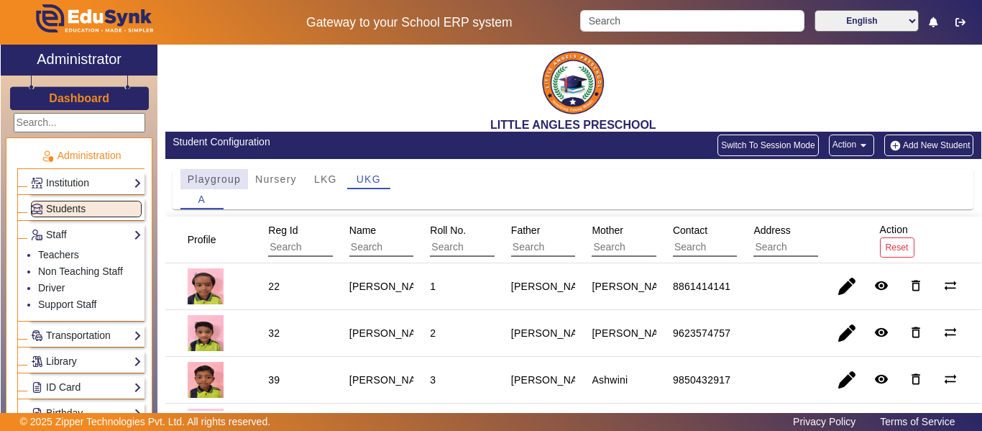
click at [220, 180] on span "Playgroup" at bounding box center [214, 179] width 53 height 10
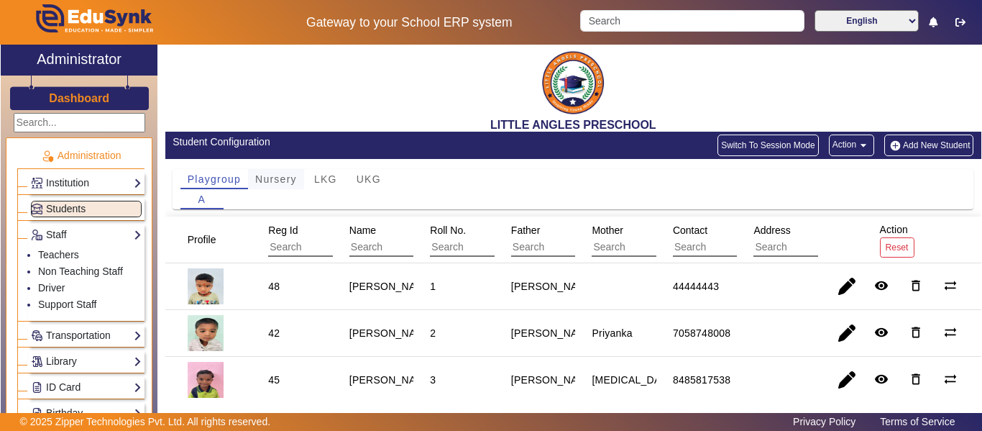
click at [292, 183] on span "Nursery" at bounding box center [276, 179] width 42 height 10
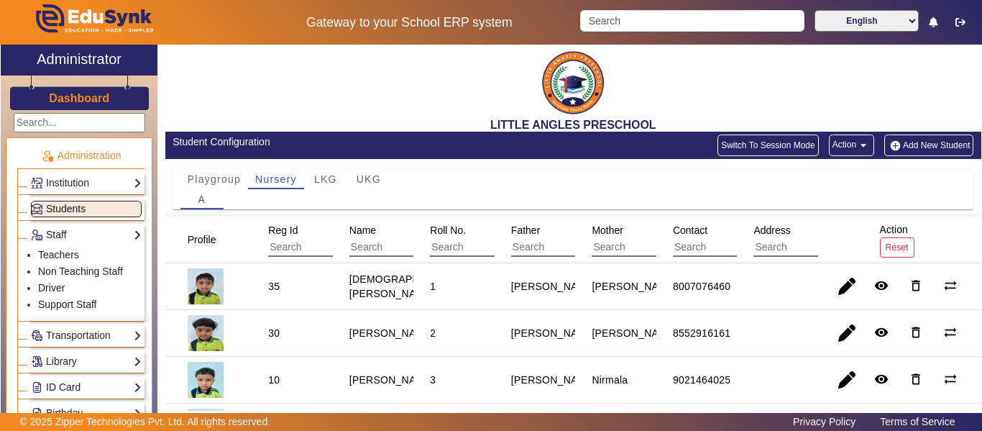
click at [80, 211] on span "Students" at bounding box center [66, 209] width 40 height 12
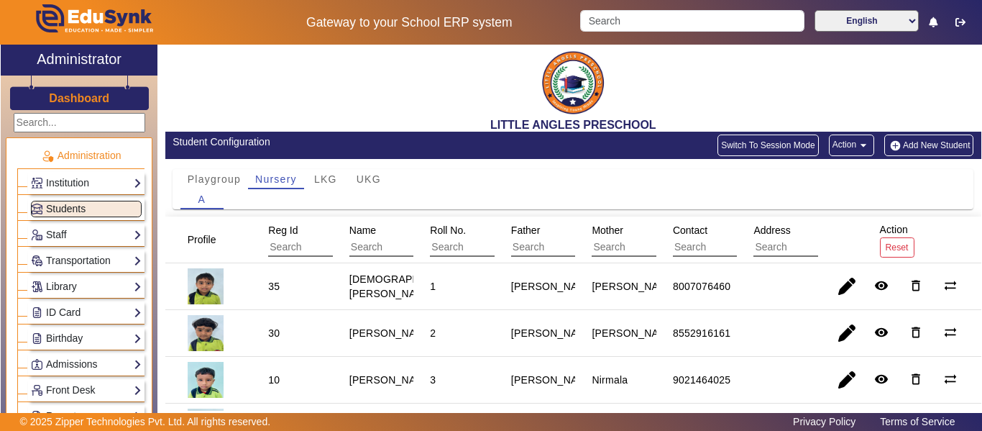
click at [77, 207] on span "Students" at bounding box center [66, 209] width 40 height 12
click at [232, 179] on span "Playgroup" at bounding box center [214, 179] width 53 height 10
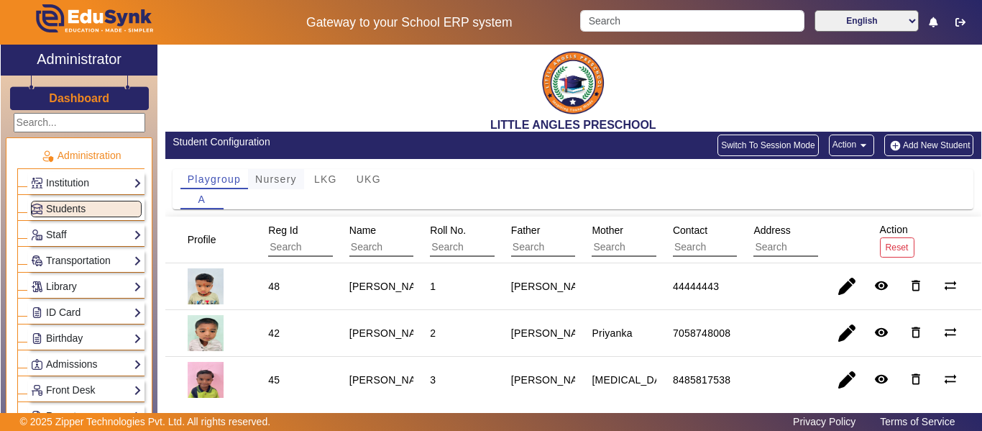
click at [278, 181] on span "Nursery" at bounding box center [276, 179] width 42 height 10
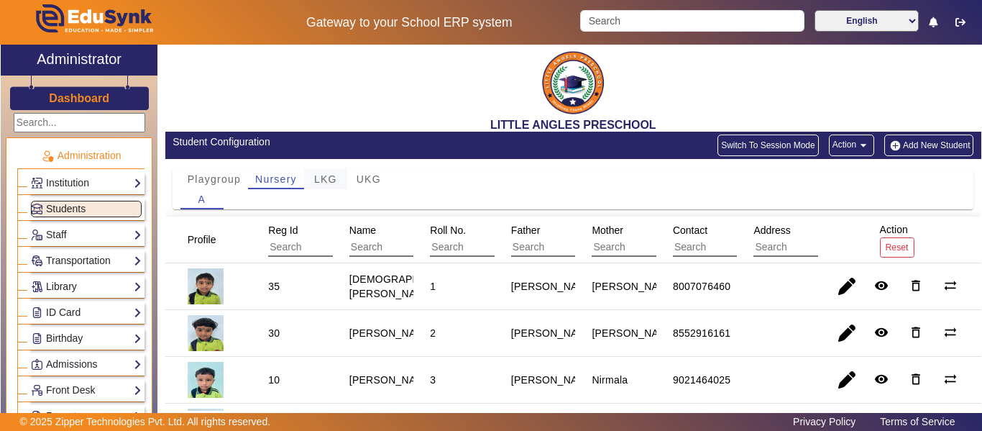
click at [339, 180] on div "LKG" at bounding box center [325, 179] width 43 height 20
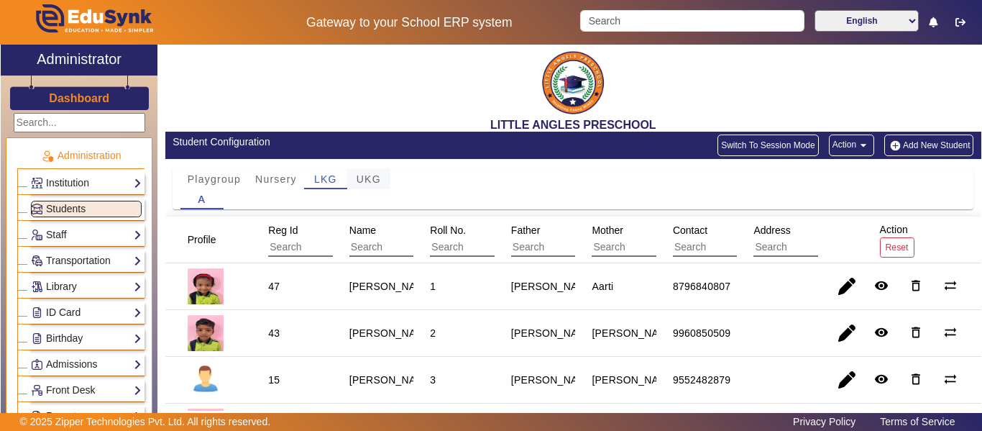
click at [378, 177] on span "UKG" at bounding box center [369, 179] width 24 height 10
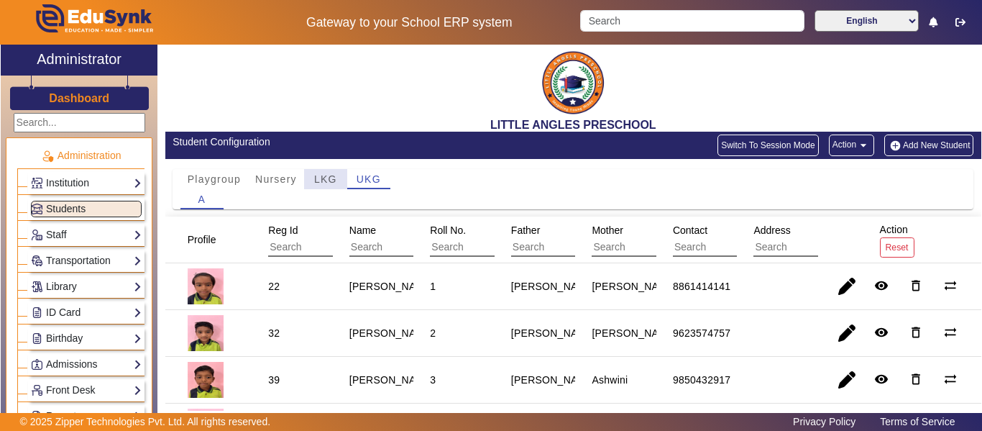
click at [327, 180] on span "LKG" at bounding box center [325, 179] width 23 height 10
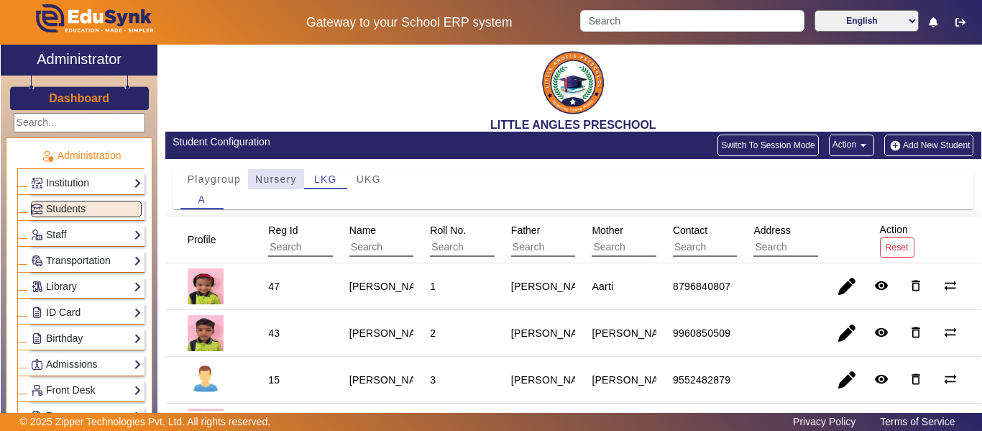
click at [283, 183] on span "Nursery" at bounding box center [276, 179] width 42 height 10
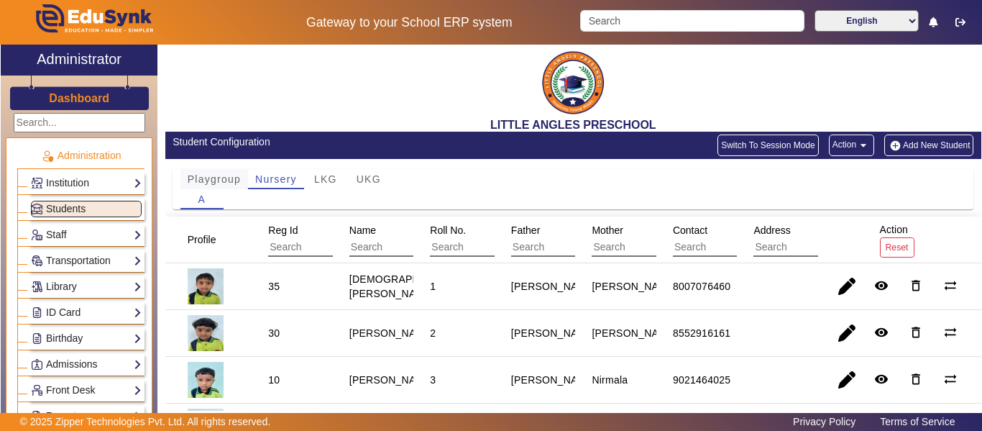
click at [206, 180] on span "Playgroup" at bounding box center [214, 179] width 53 height 10
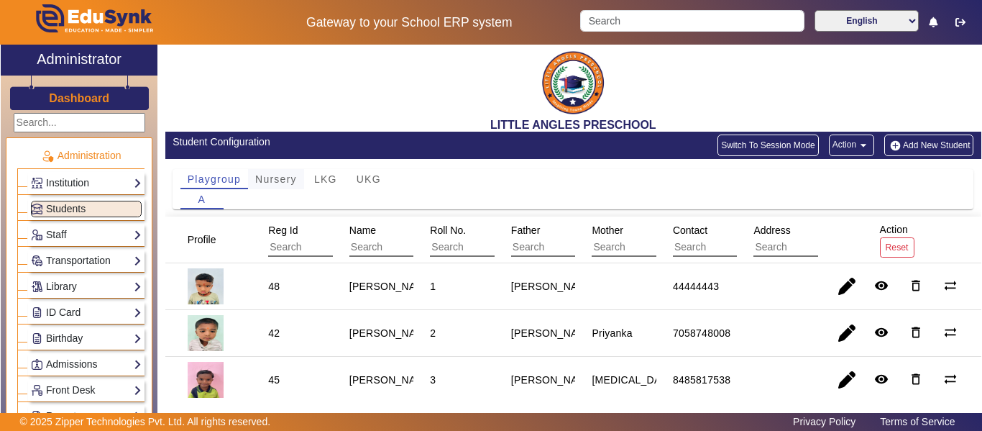
click at [289, 177] on span "Nursery" at bounding box center [276, 179] width 42 height 10
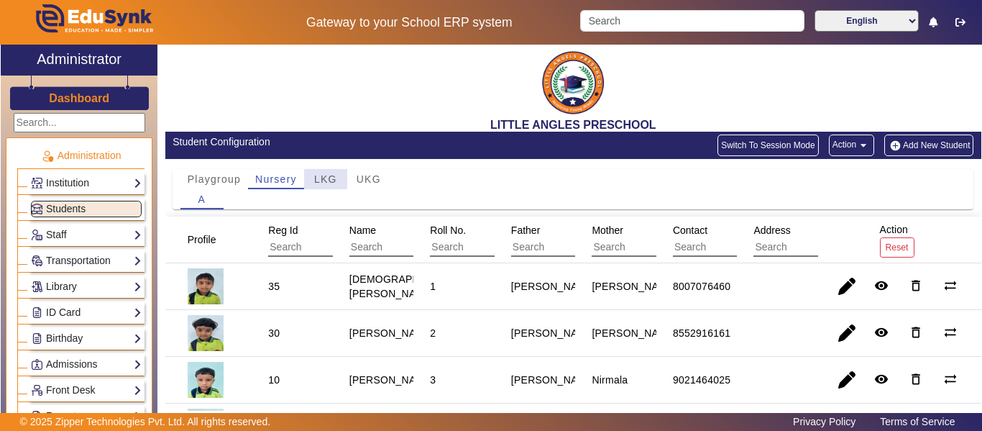
click at [322, 178] on span "LKG" at bounding box center [325, 179] width 23 height 10
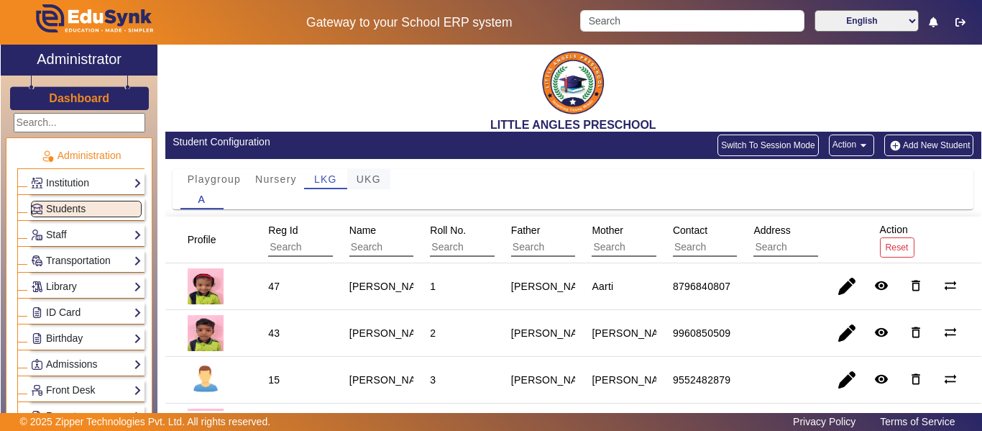
click at [378, 179] on span "UKG" at bounding box center [369, 179] width 24 height 10
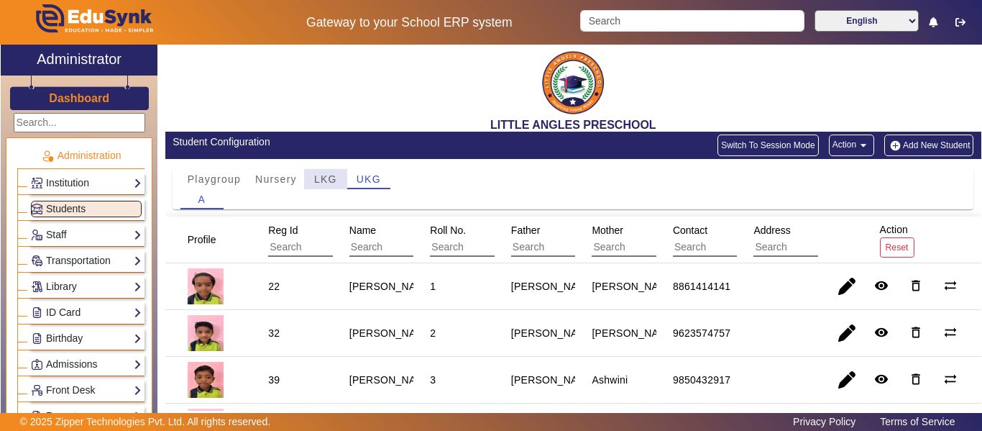
click at [320, 174] on span "LKG" at bounding box center [325, 179] width 23 height 10
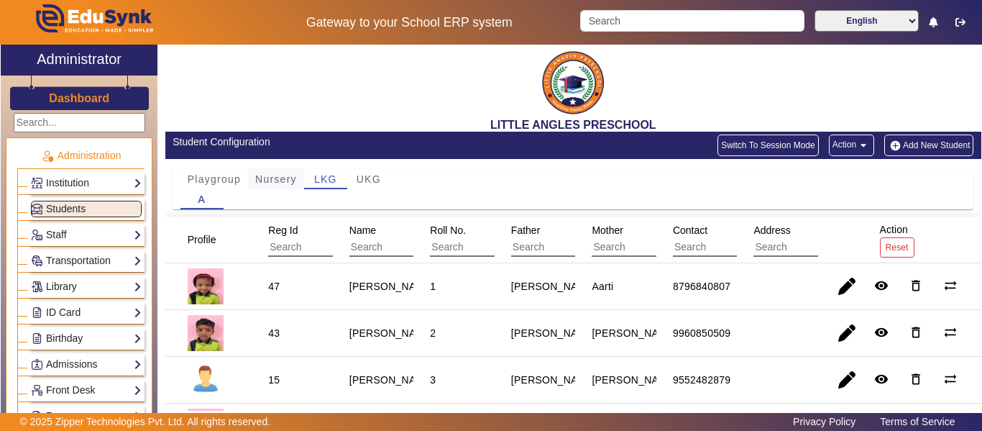
click at [278, 178] on span "Nursery" at bounding box center [276, 179] width 42 height 10
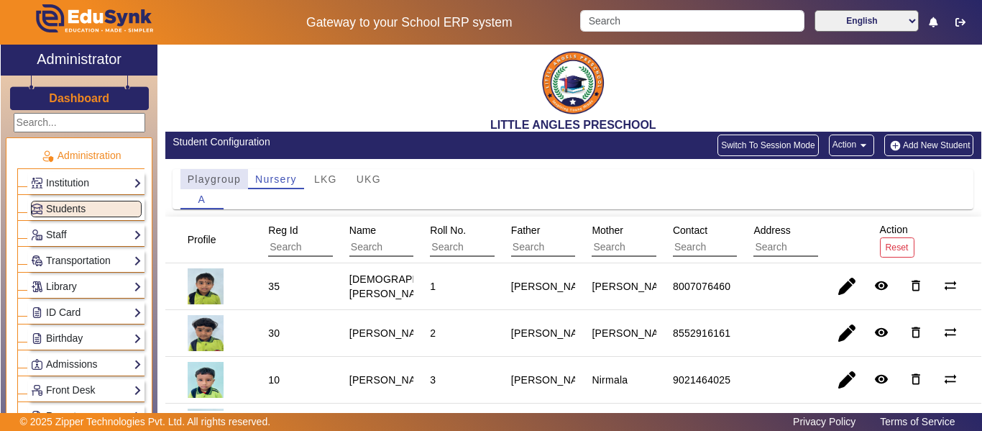
click at [218, 183] on span "Playgroup" at bounding box center [214, 179] width 53 height 10
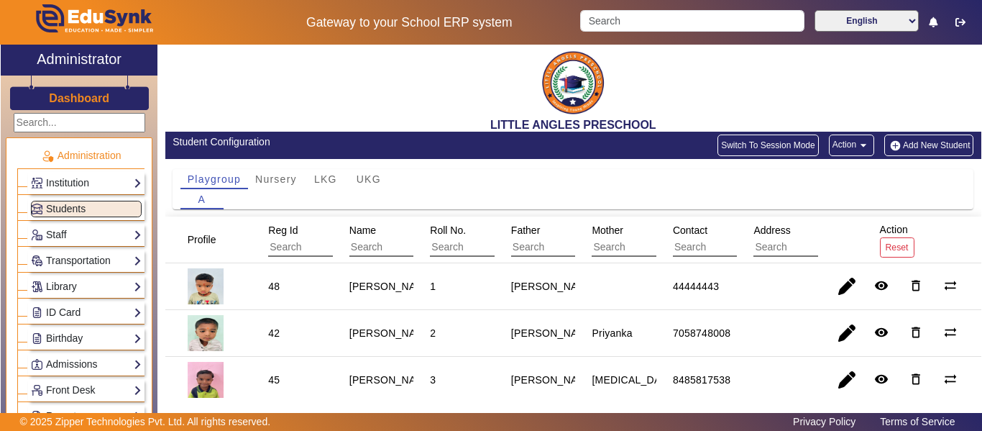
scroll to position [42, 0]
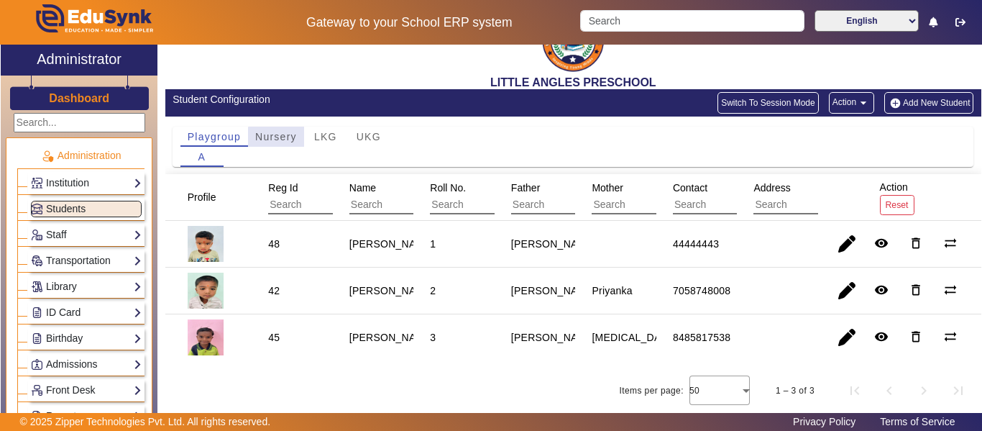
click at [280, 143] on span "Nursery" at bounding box center [276, 137] width 42 height 20
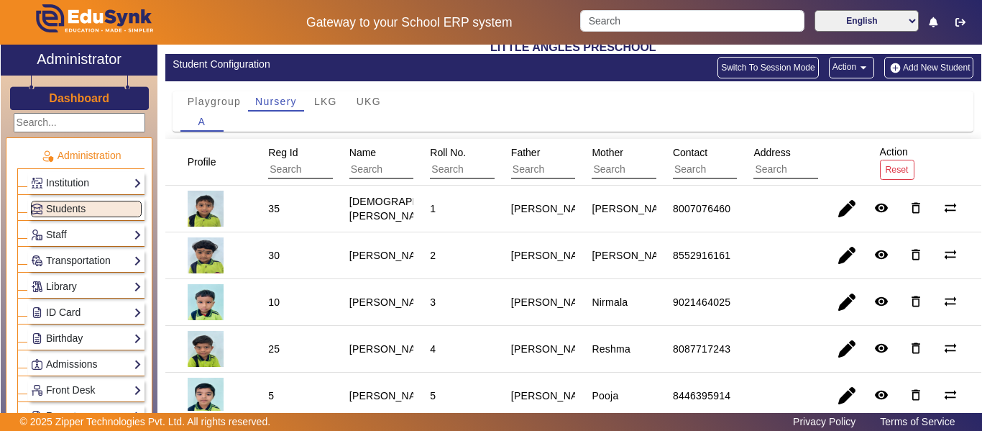
scroll to position [0, 0]
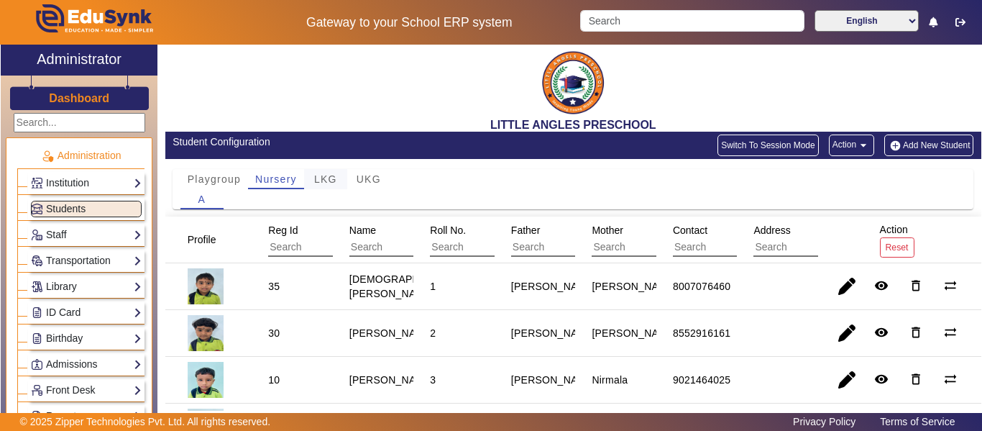
click at [334, 183] on span "LKG" at bounding box center [325, 179] width 23 height 10
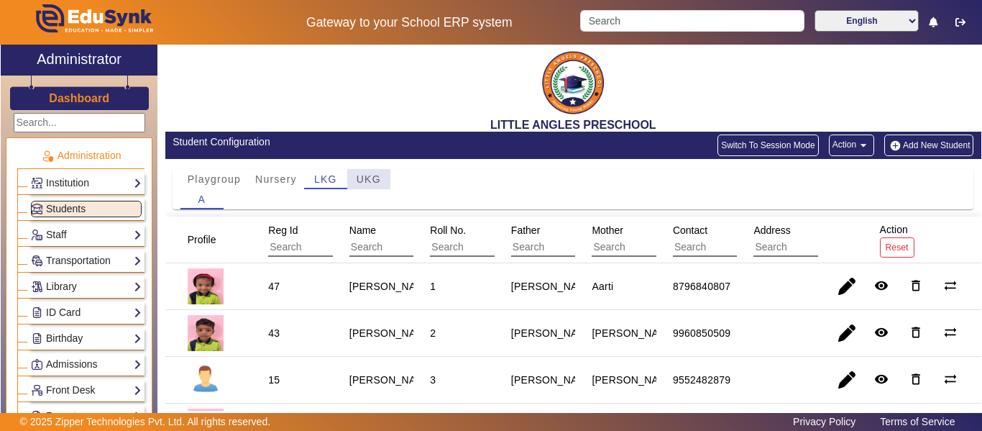
click at [372, 174] on span "UKG" at bounding box center [369, 179] width 24 height 10
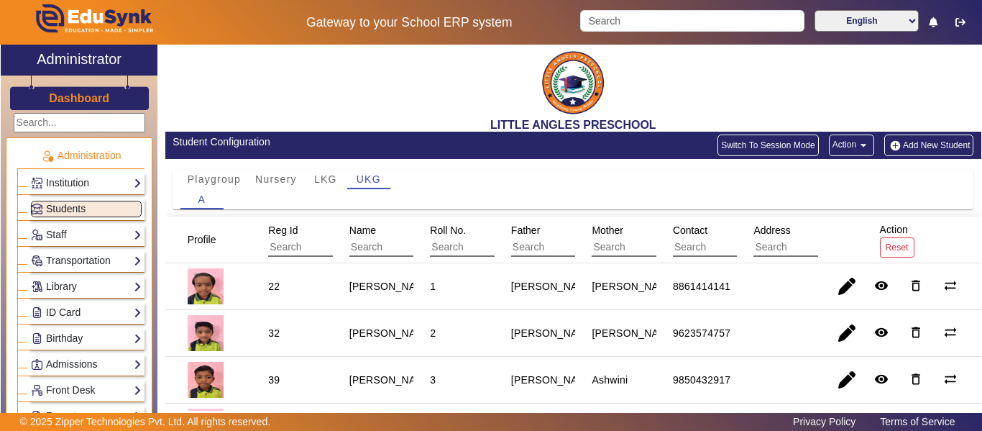
click at [81, 207] on span "Students" at bounding box center [66, 209] width 40 height 12
click at [75, 206] on span "Students" at bounding box center [66, 209] width 40 height 12
click at [128, 234] on link "Staff" at bounding box center [86, 235] width 111 height 17
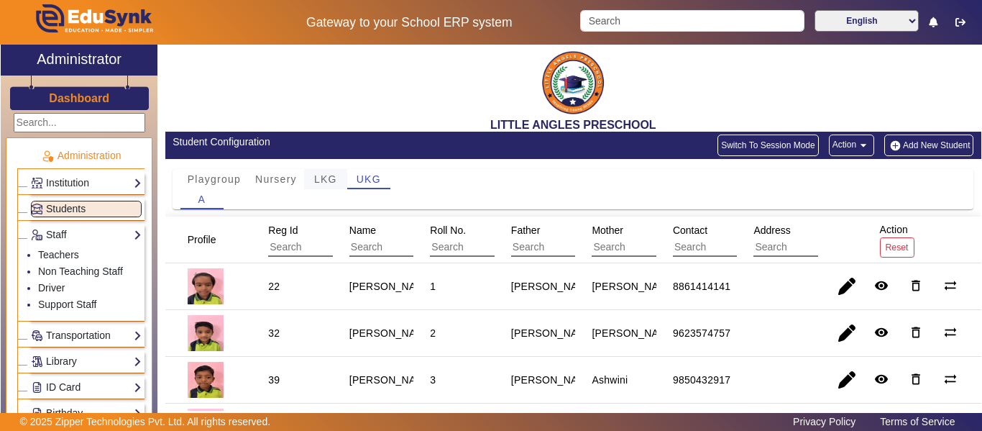
click at [333, 180] on span "LKG" at bounding box center [325, 179] width 23 height 10
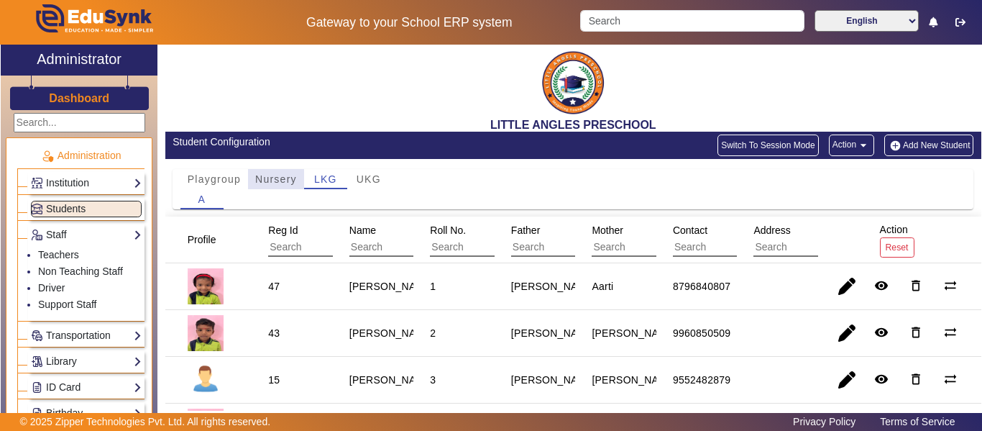
click at [275, 184] on span "Nursery" at bounding box center [276, 179] width 42 height 10
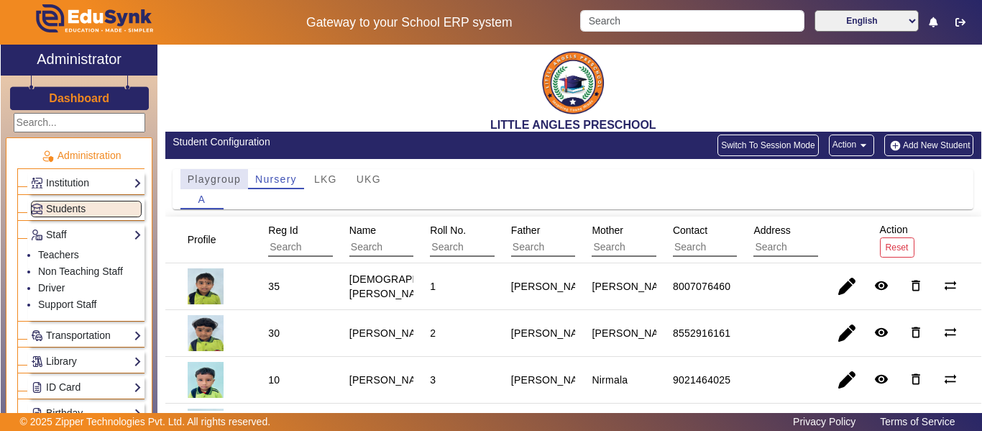
click at [209, 183] on span "Playgroup" at bounding box center [214, 179] width 53 height 10
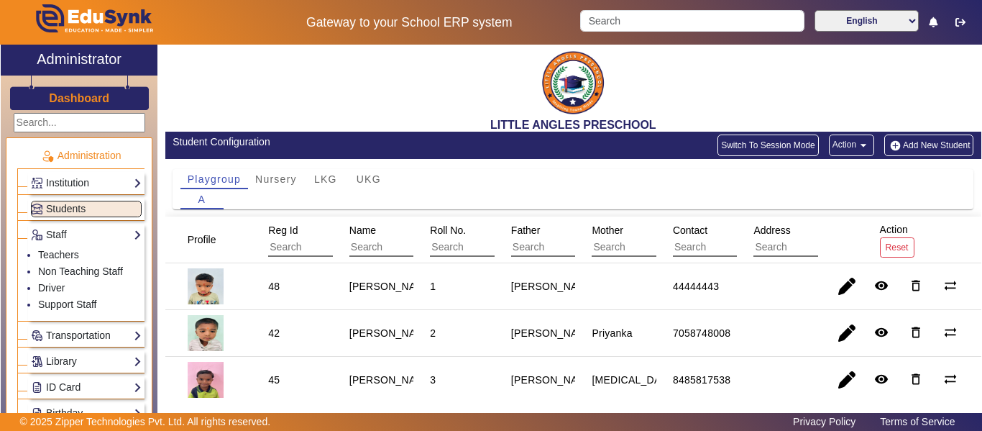
scroll to position [42, 0]
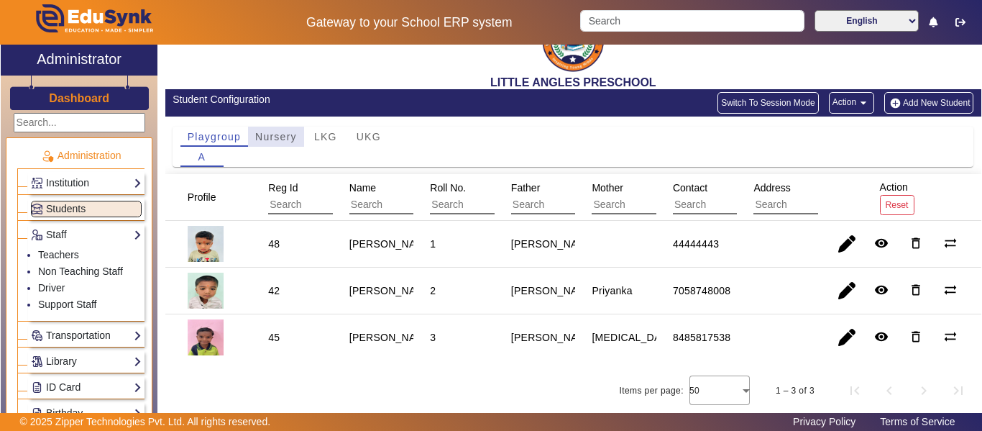
click at [288, 144] on span "Nursery" at bounding box center [276, 137] width 42 height 20
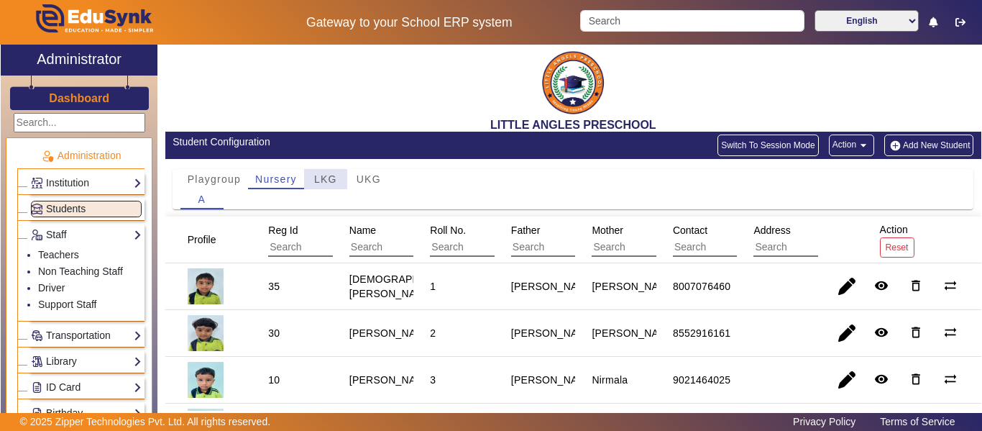
click at [337, 179] on div "LKG" at bounding box center [325, 179] width 43 height 20
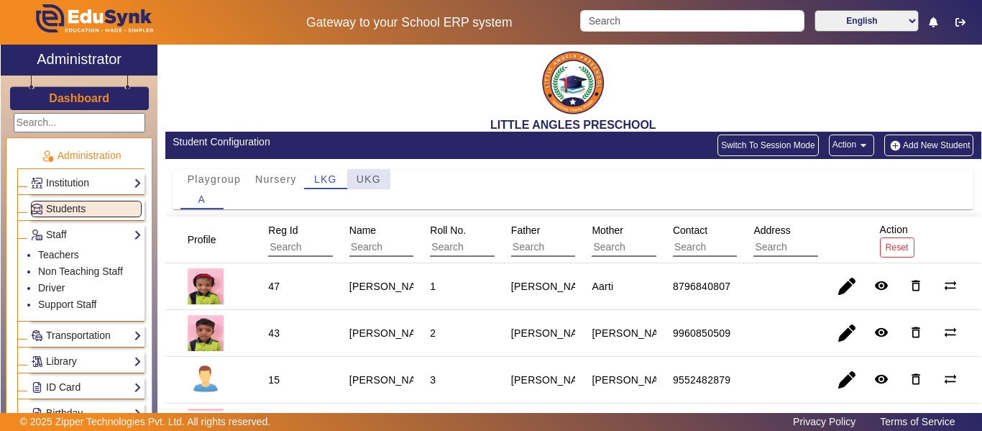
click at [371, 183] on span "UKG" at bounding box center [369, 179] width 24 height 10
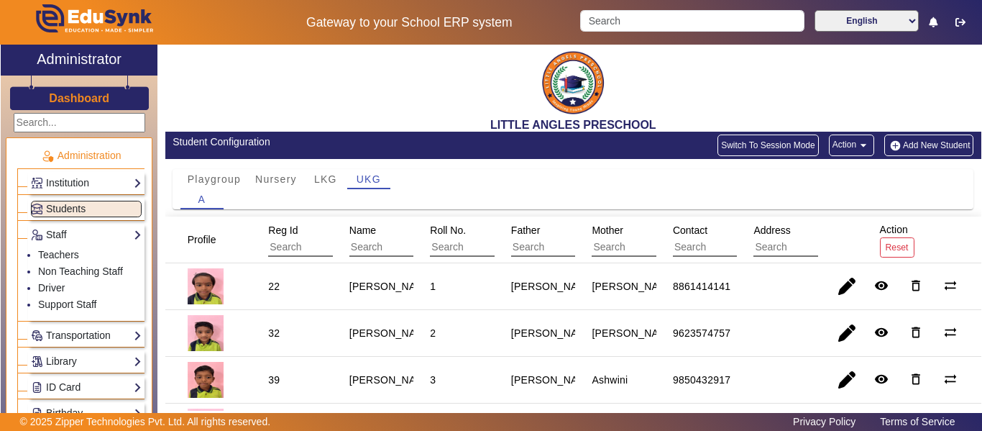
scroll to position [229, 0]
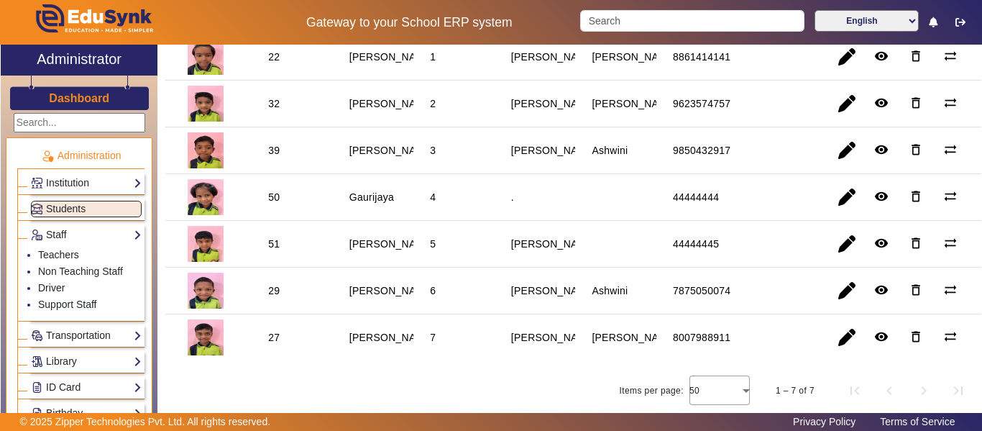
drag, startPoint x: 510, startPoint y: 198, endPoint x: 548, endPoint y: 175, distance: 44.9
click at [554, 201] on mat-cell "." at bounding box center [535, 197] width 81 height 47
drag, startPoint x: 511, startPoint y: 142, endPoint x: 585, endPoint y: 152, distance: 74.7
click at [567, 162] on mat-cell "[PERSON_NAME]" at bounding box center [535, 150] width 81 height 47
drag, startPoint x: 593, startPoint y: 150, endPoint x: 639, endPoint y: 156, distance: 46.5
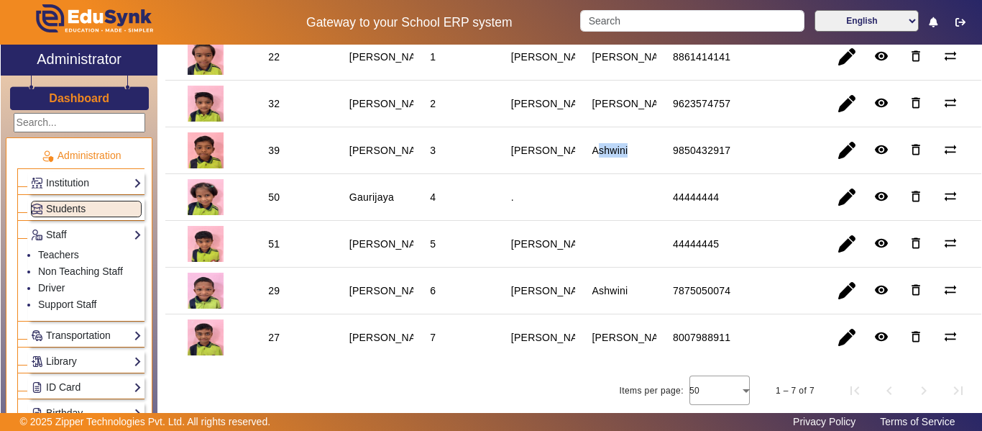
click at [639, 156] on mat-cell "Ashwini" at bounding box center [615, 150] width 81 height 47
drag, startPoint x: 587, startPoint y: 98, endPoint x: 631, endPoint y: 104, distance: 44.2
click at [631, 104] on div "[PERSON_NAME]" at bounding box center [634, 103] width 95 height 24
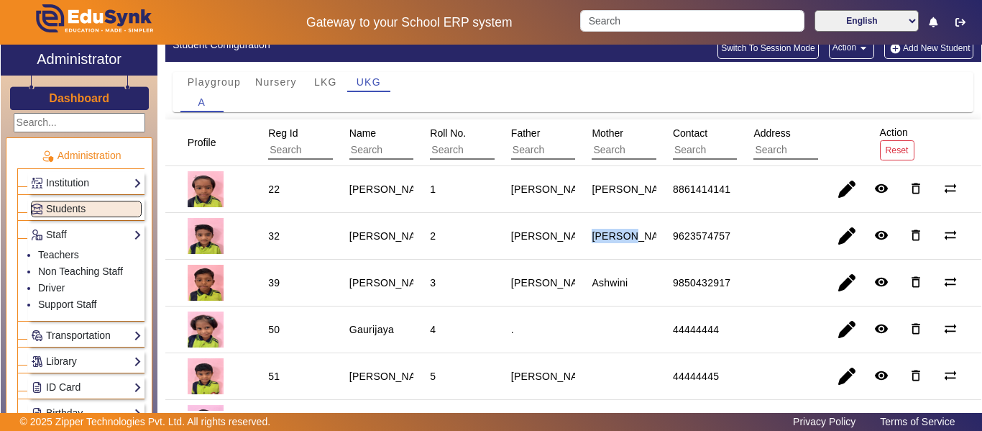
scroll to position [0, 0]
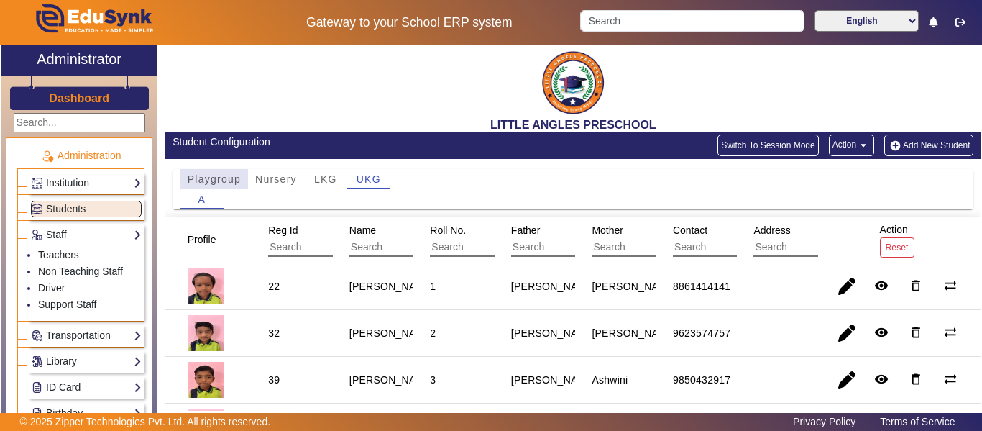
click at [211, 179] on span "Playgroup" at bounding box center [214, 179] width 53 height 10
